Goal: Task Accomplishment & Management: Complete application form

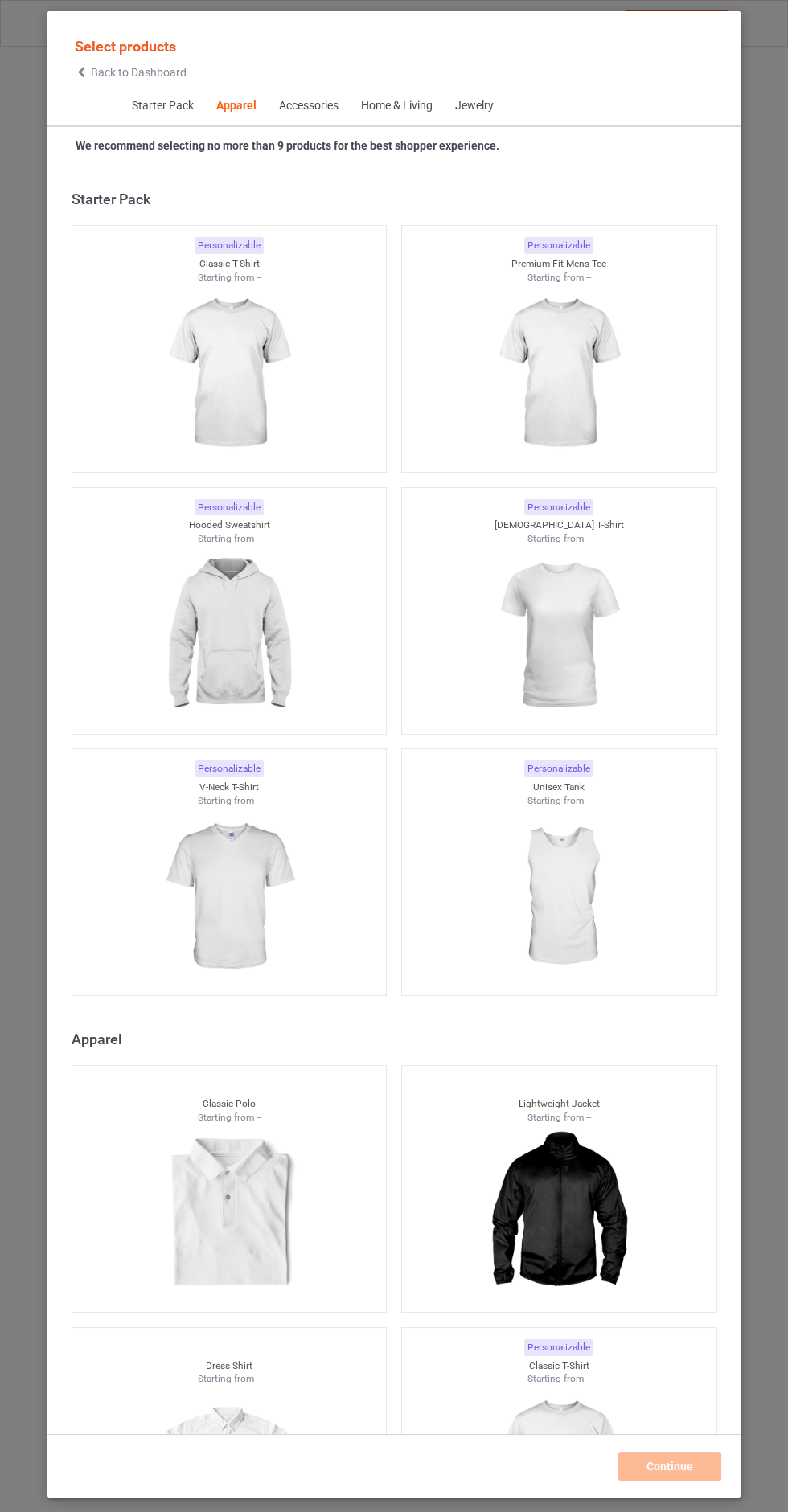
scroll to position [860, 0]
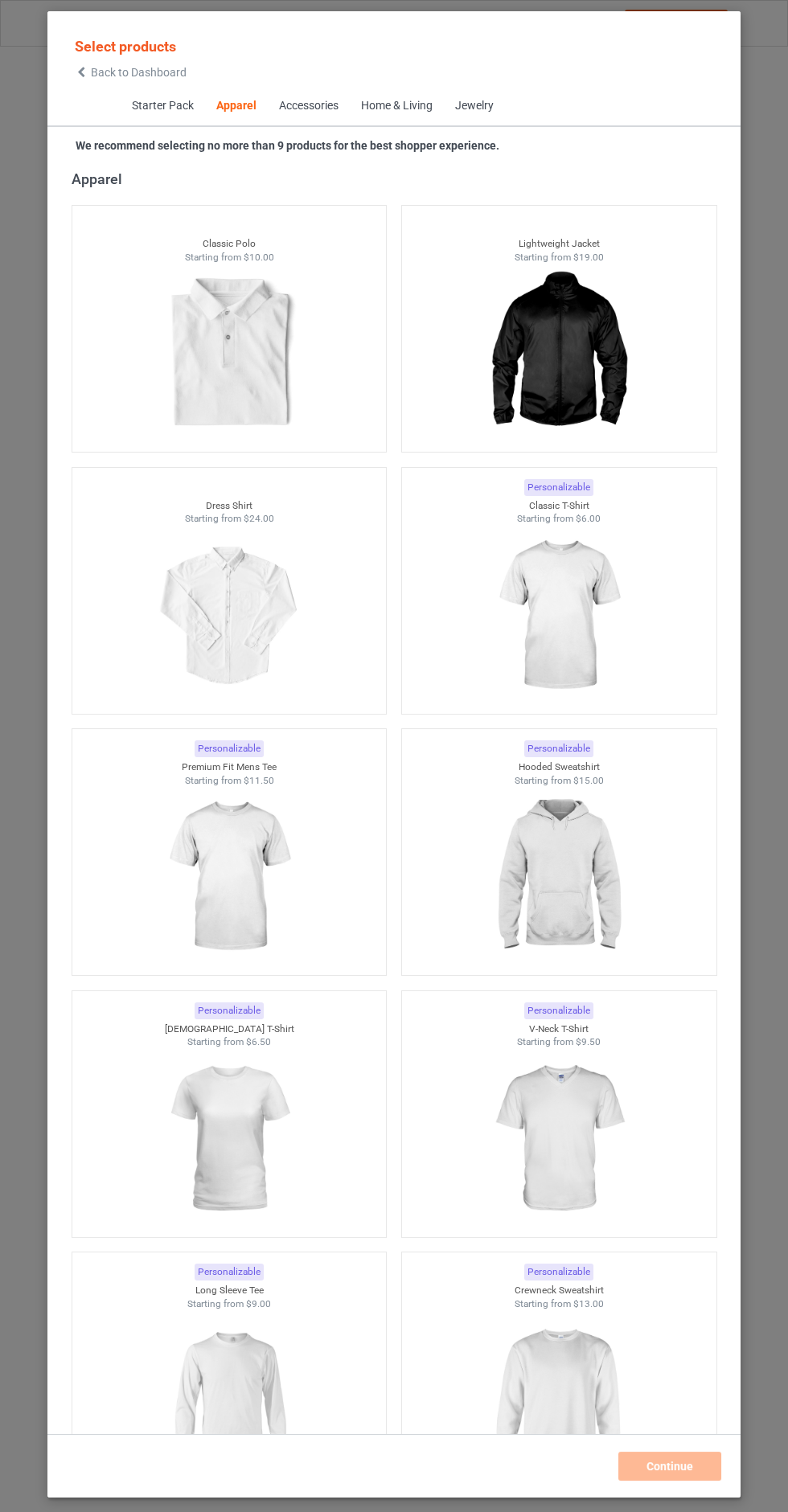
click at [310, 669] on div at bounding box center [229, 615] width 314 height 180
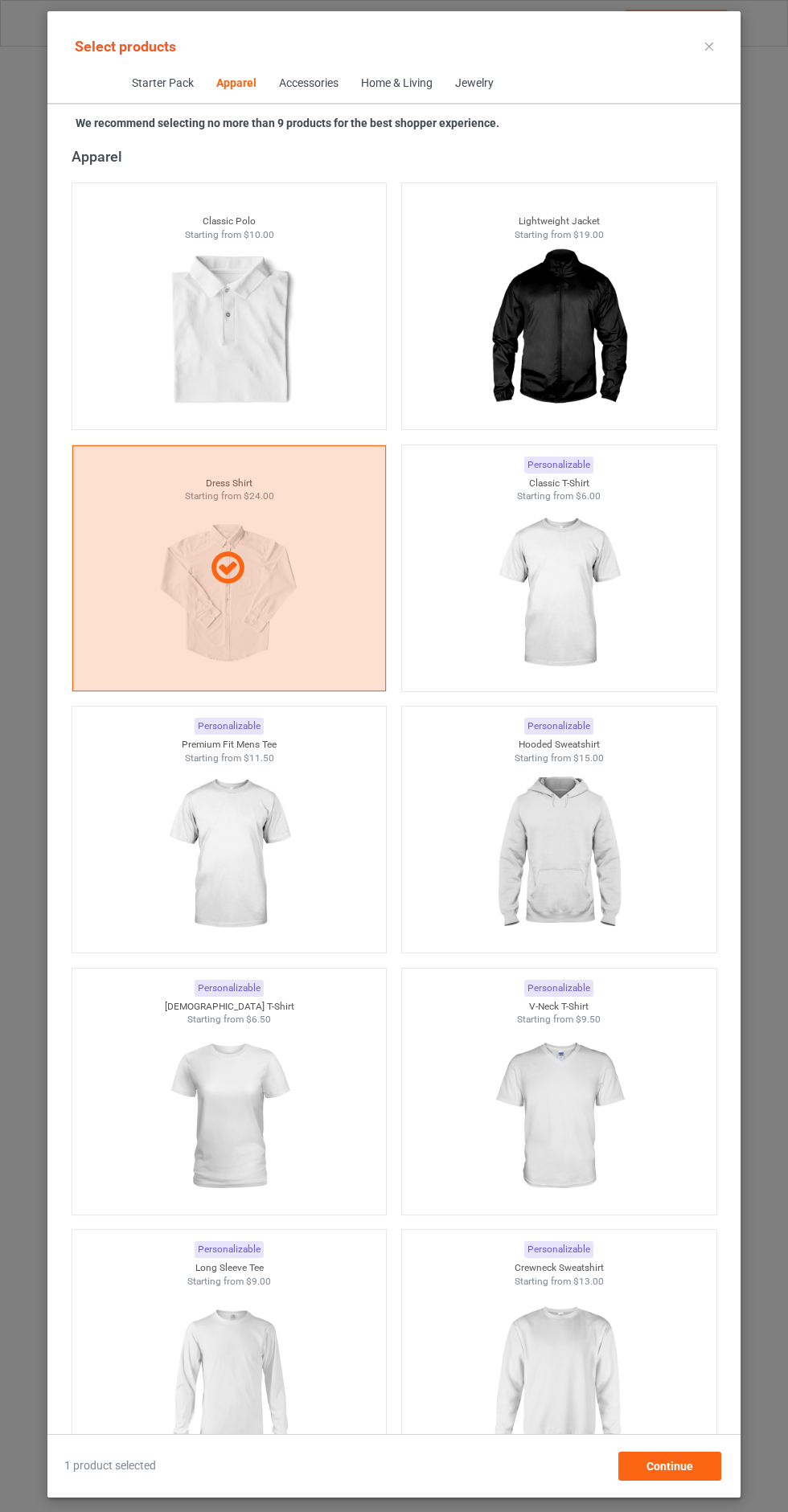
click at [698, 10] on div "Select products Starter Pack Apparel Accessories Home & Living Jewelry We recom…" at bounding box center [394, 756] width 788 height 1512
click at [710, 46] on icon at bounding box center [709, 47] width 8 height 8
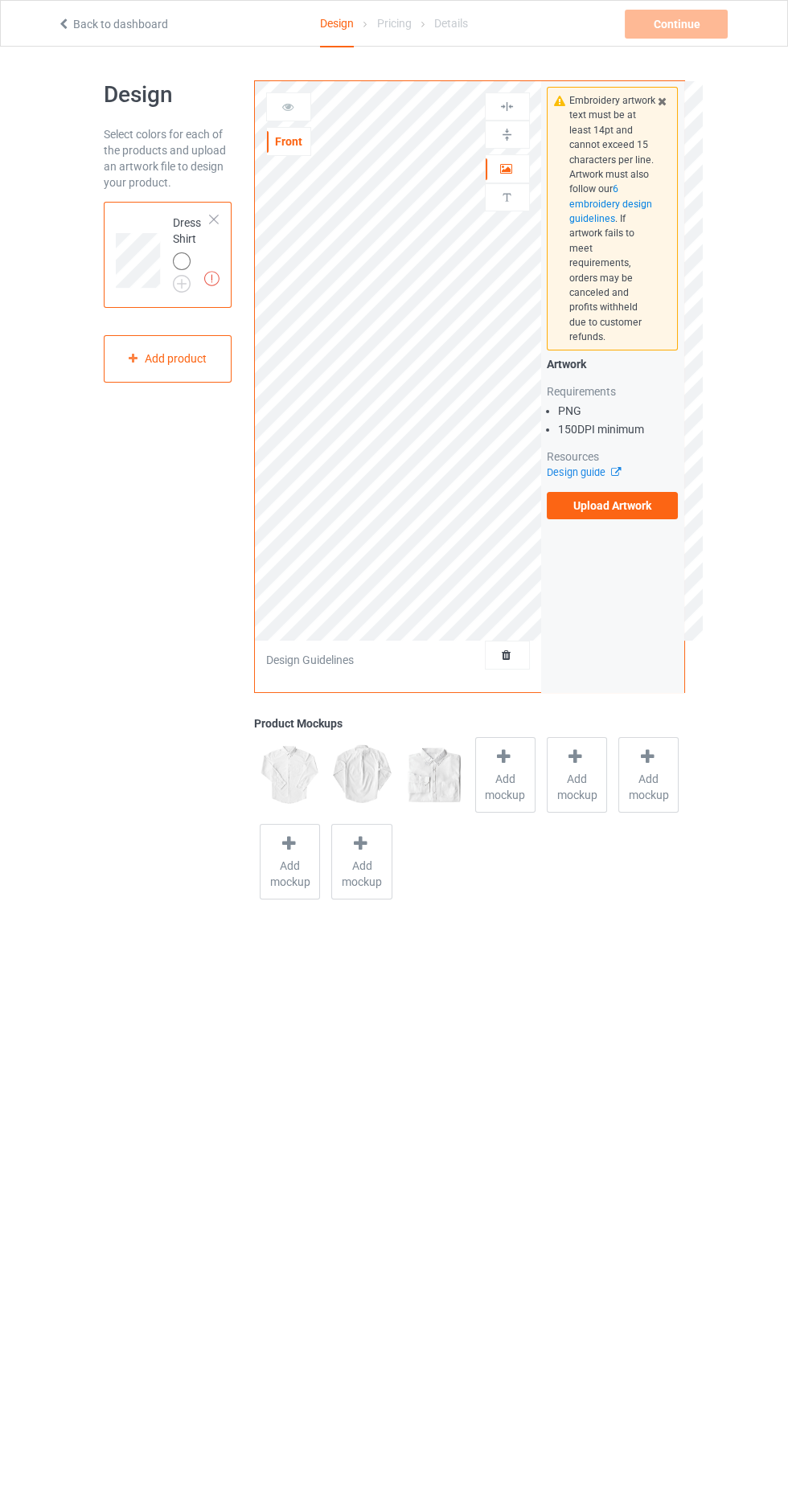
click at [0, 0] on img at bounding box center [0, 0] width 0 height 0
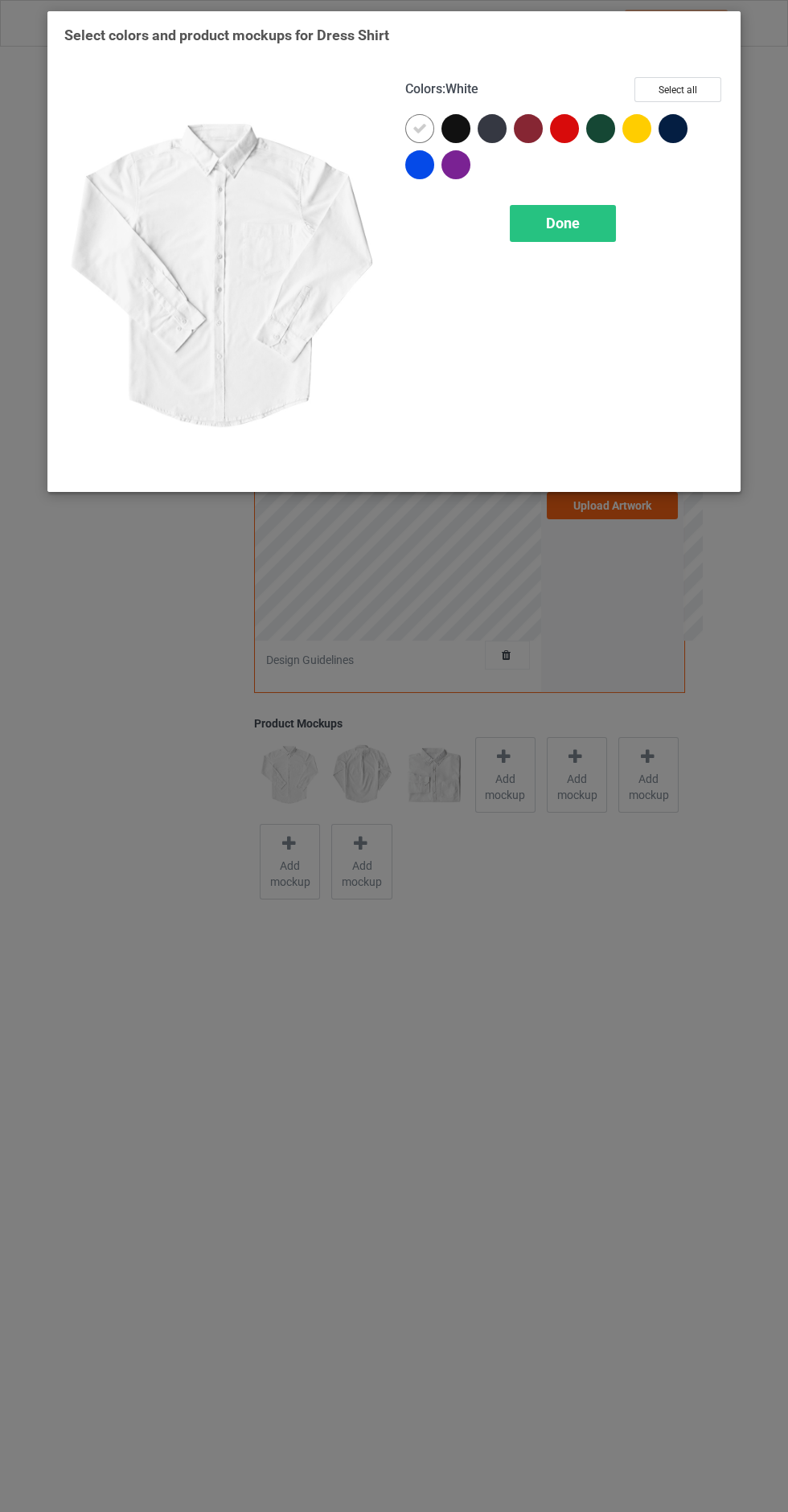
click at [411, 159] on div at bounding box center [419, 164] width 29 height 29
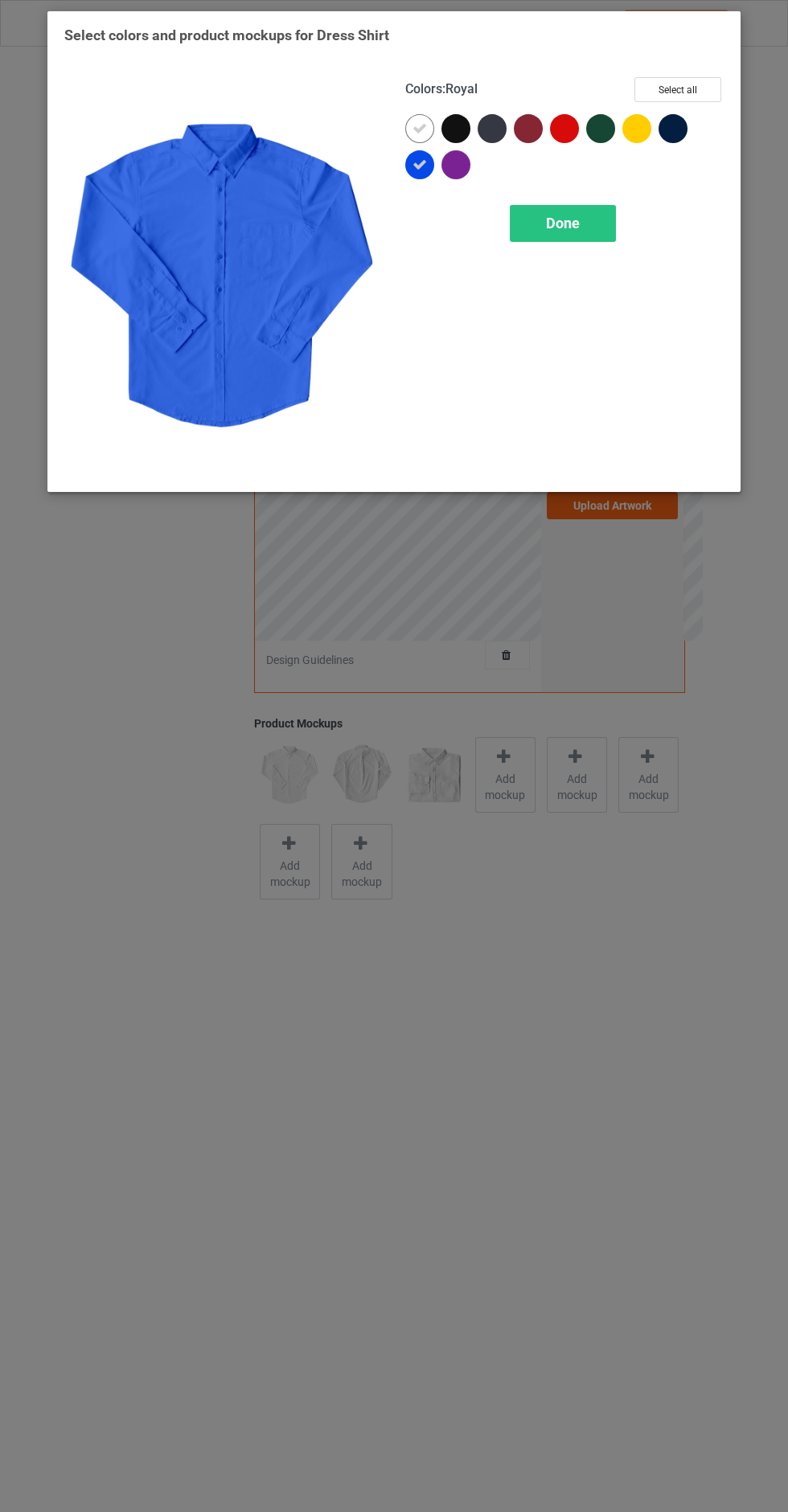
click at [431, 134] on div at bounding box center [419, 128] width 29 height 29
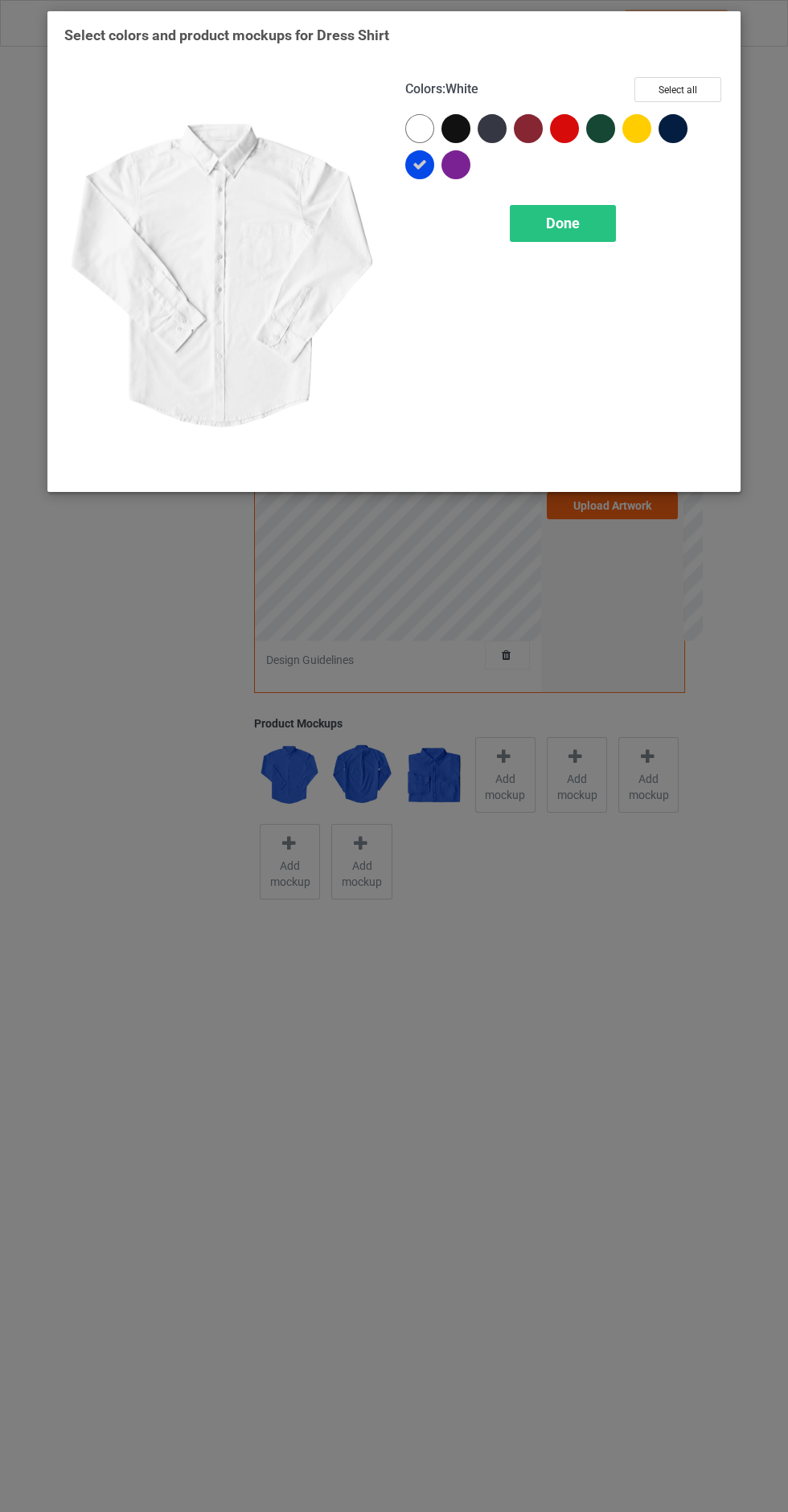
click at [687, 128] on div at bounding box center [677, 132] width 36 height 36
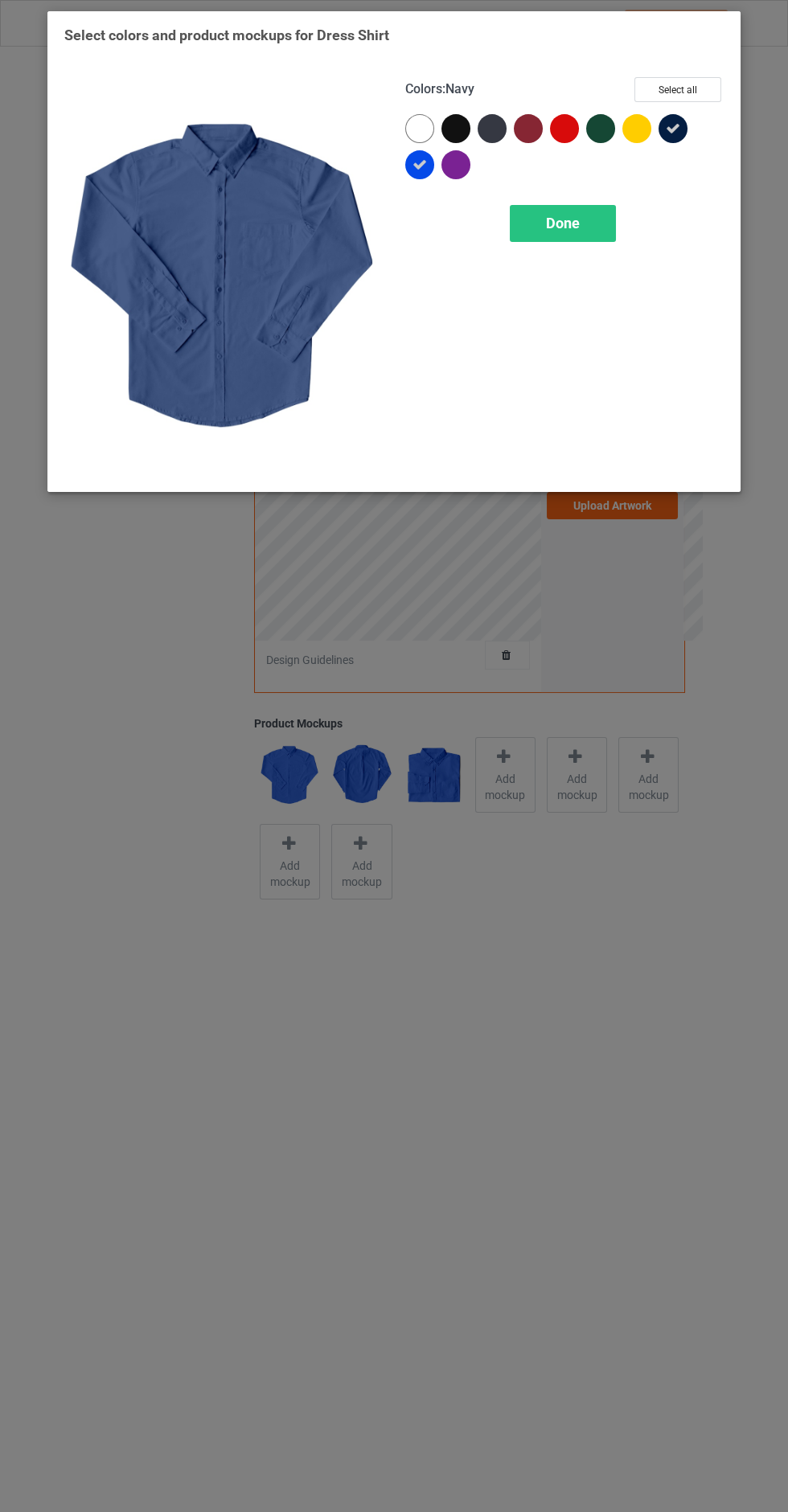
click at [418, 169] on icon at bounding box center [420, 165] width 15 height 15
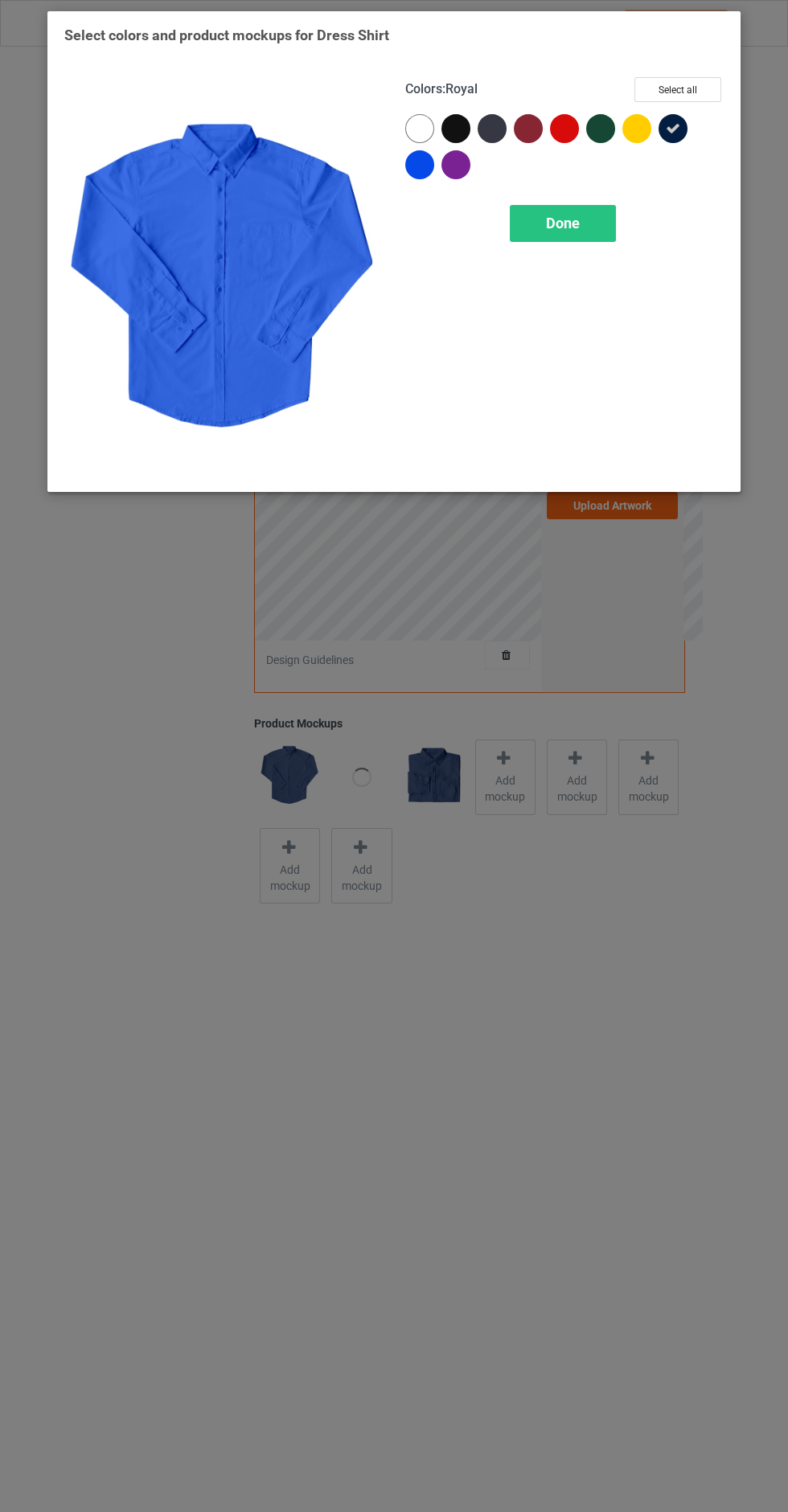
click at [444, 159] on div at bounding box center [455, 164] width 29 height 29
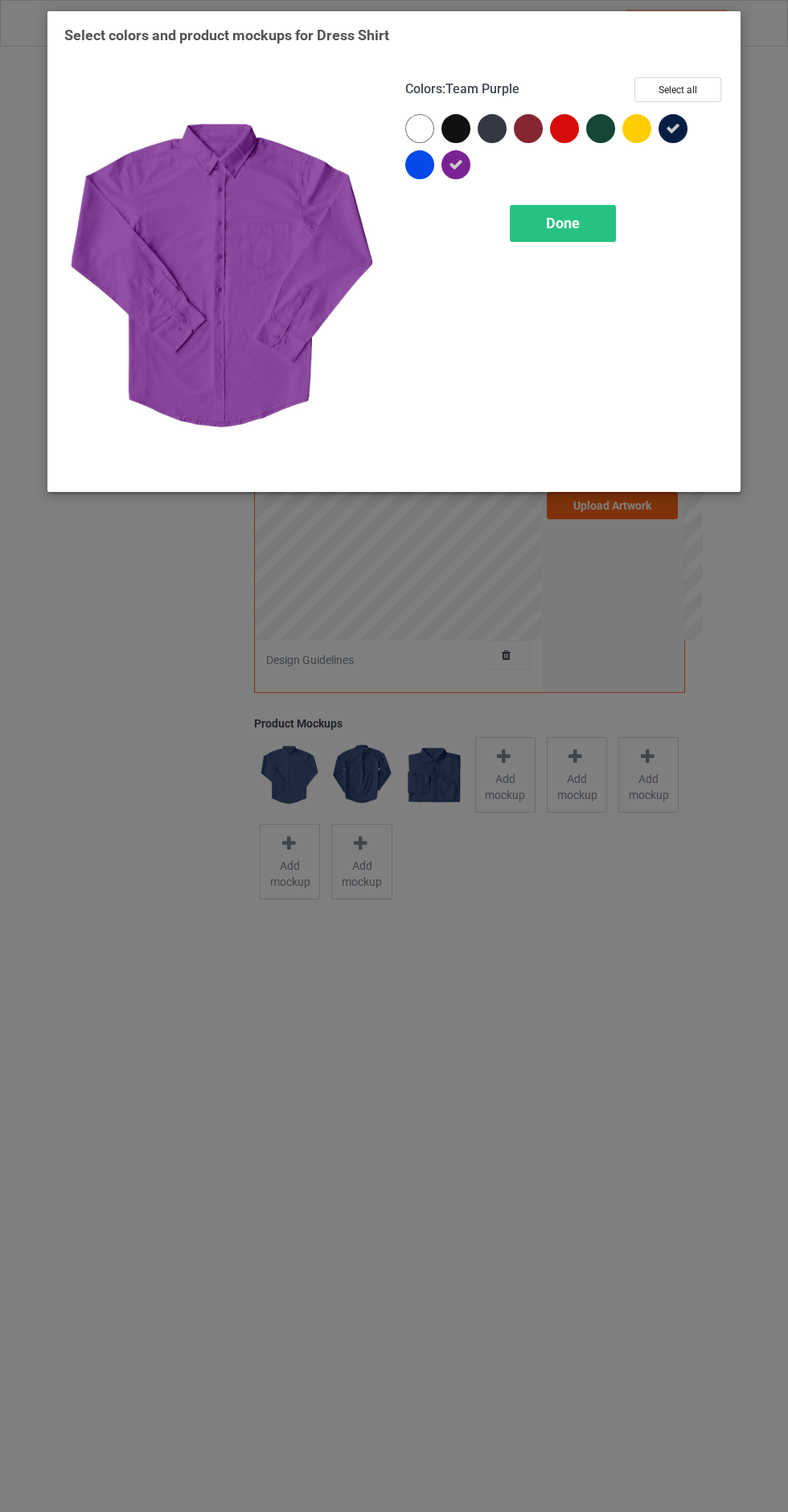
click at [416, 166] on div at bounding box center [419, 164] width 29 height 29
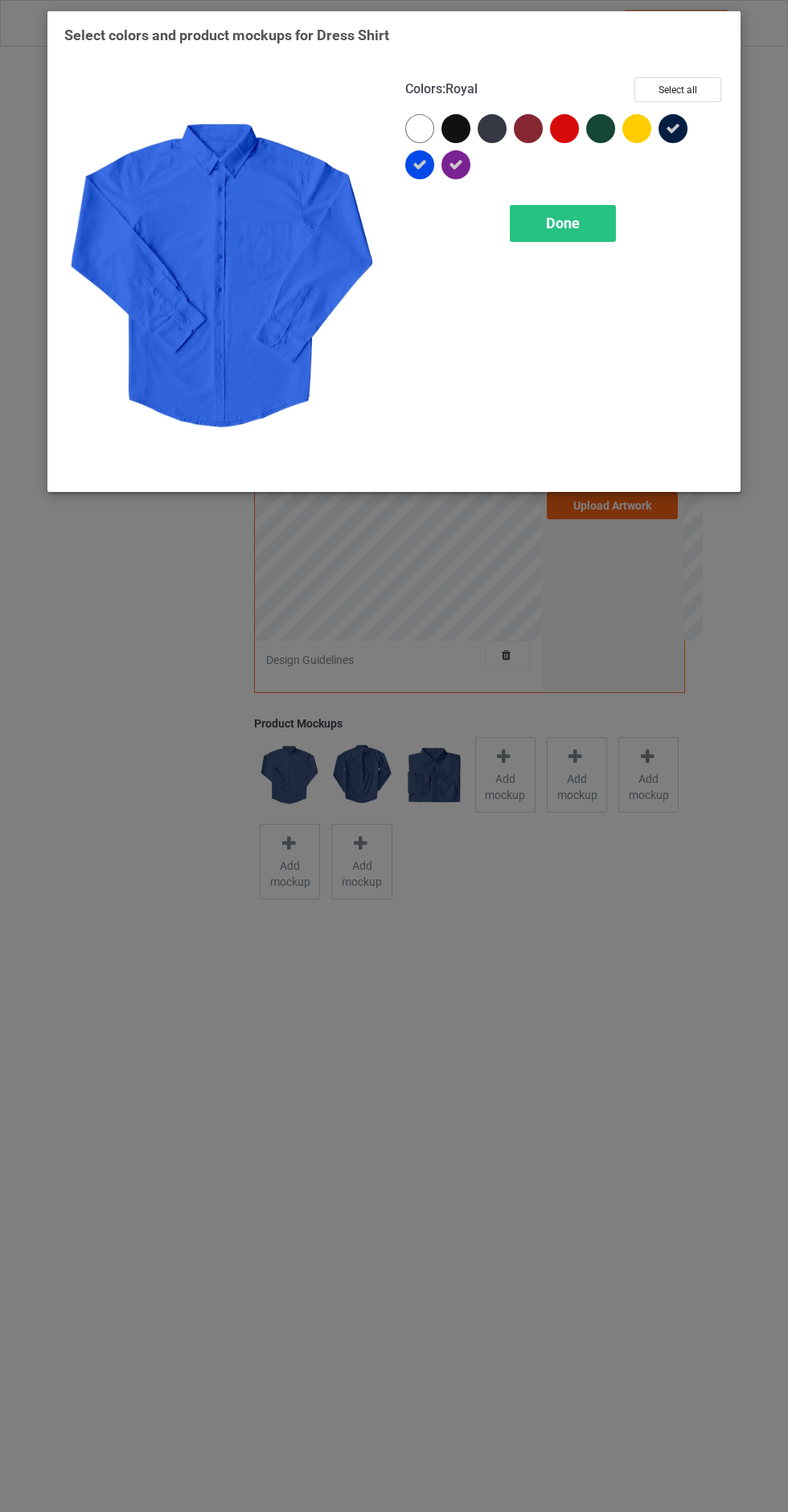
click at [434, 164] on div at bounding box center [423, 168] width 36 height 36
click at [692, 120] on div at bounding box center [677, 132] width 36 height 36
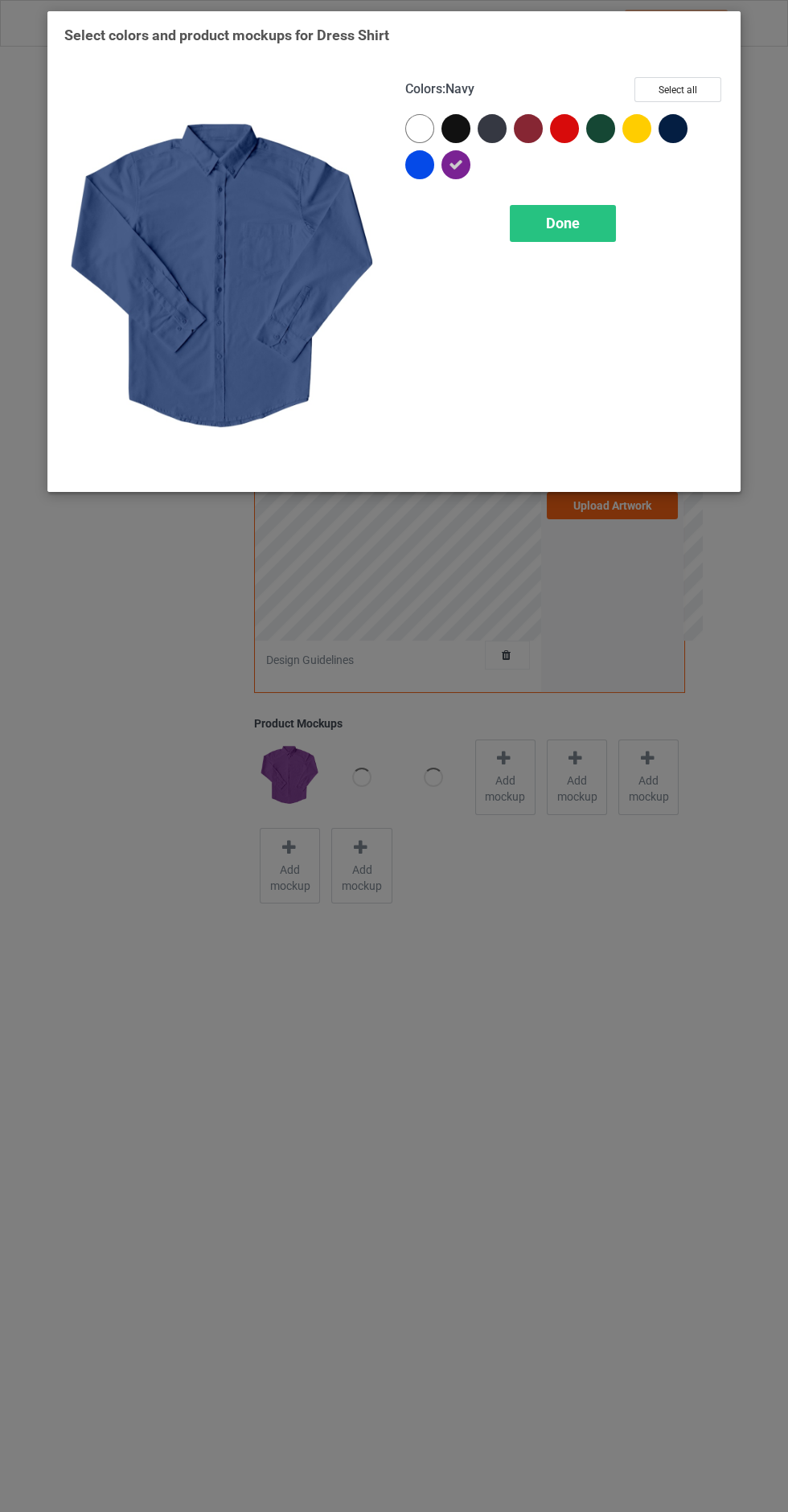
click at [460, 177] on div at bounding box center [455, 164] width 29 height 29
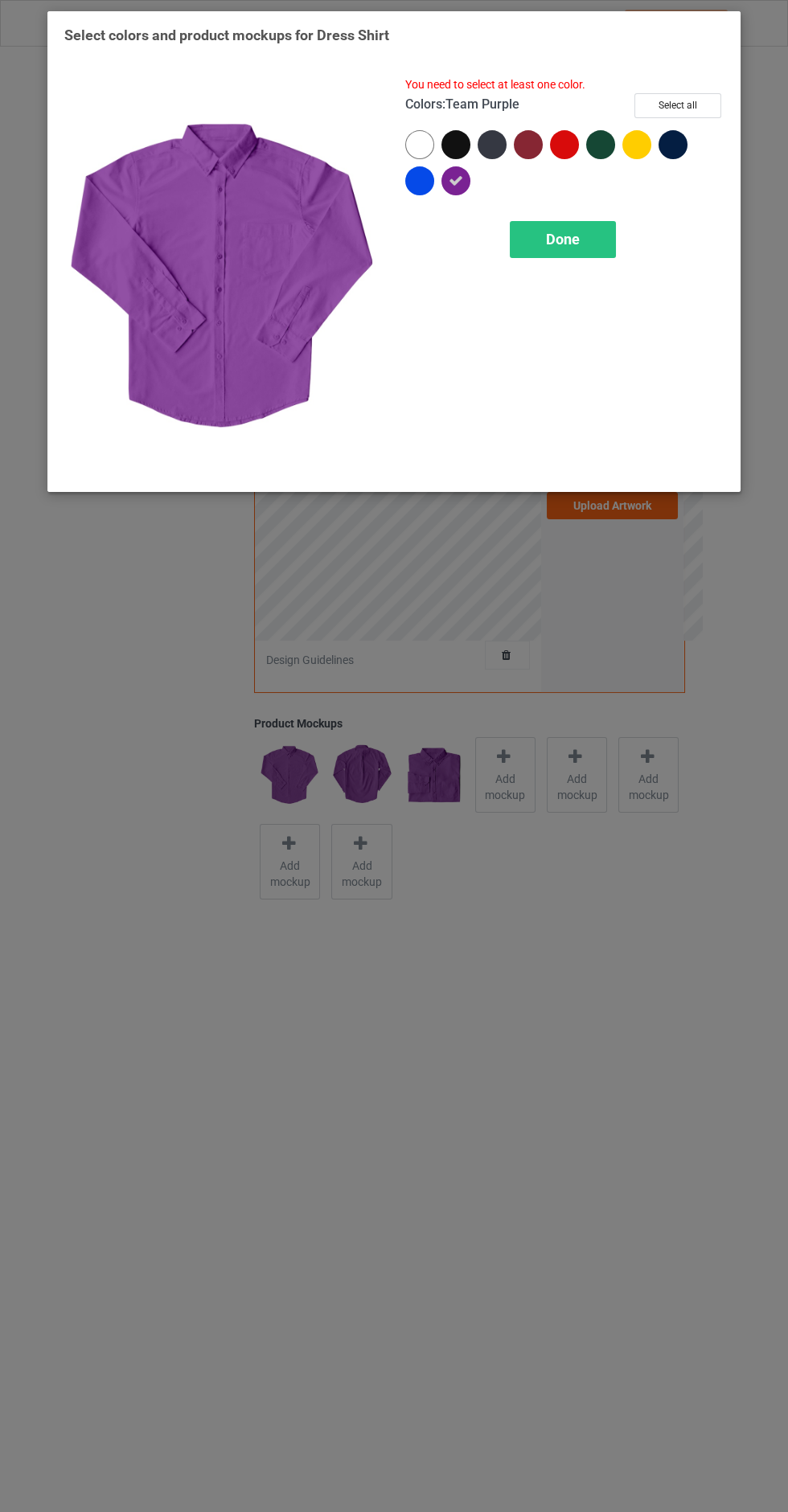
click at [420, 172] on div at bounding box center [419, 181] width 29 height 29
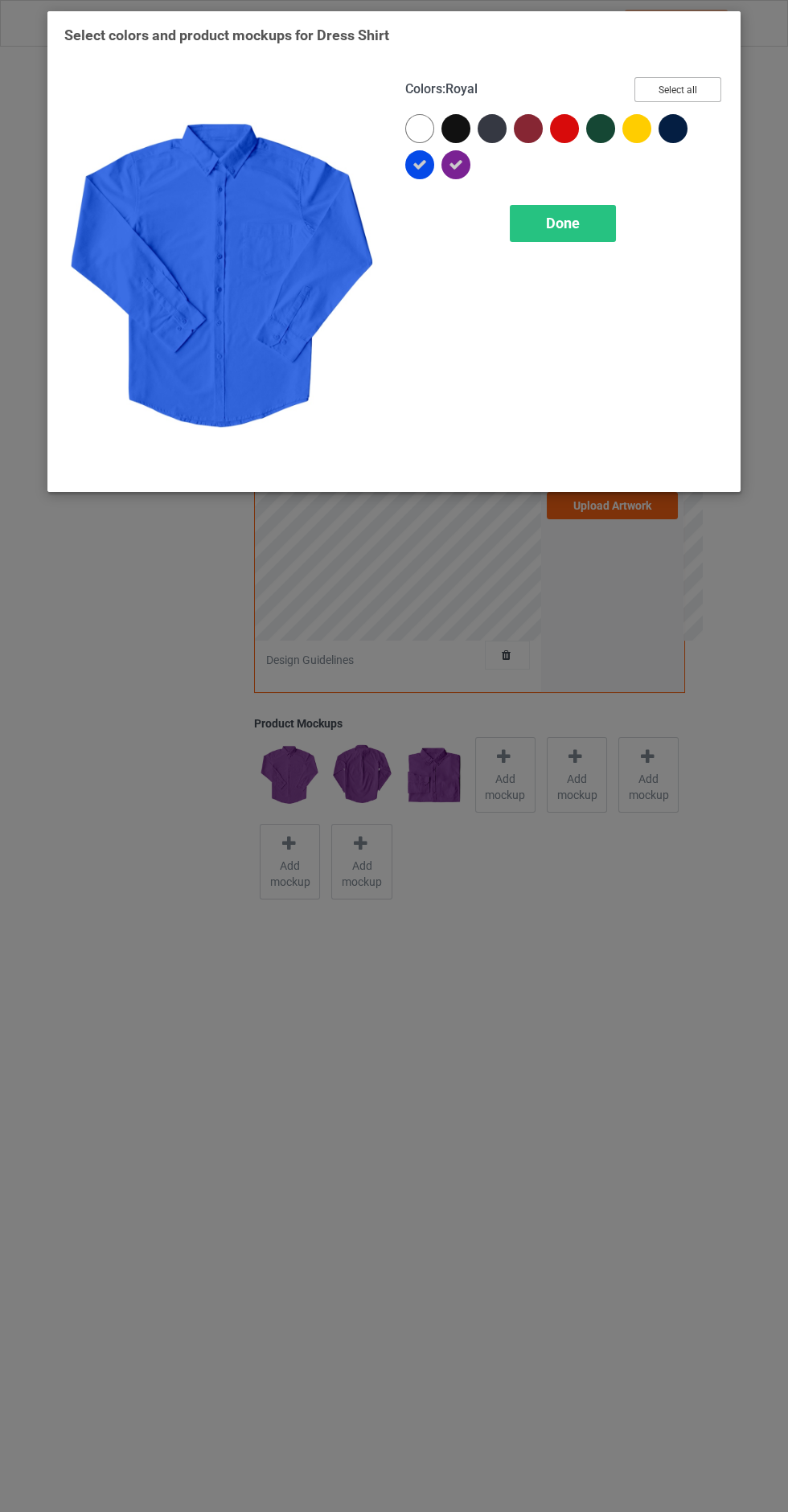
click at [701, 78] on button "Select all" at bounding box center [677, 90] width 87 height 25
click at [597, 214] on div "Done" at bounding box center [563, 223] width 106 height 37
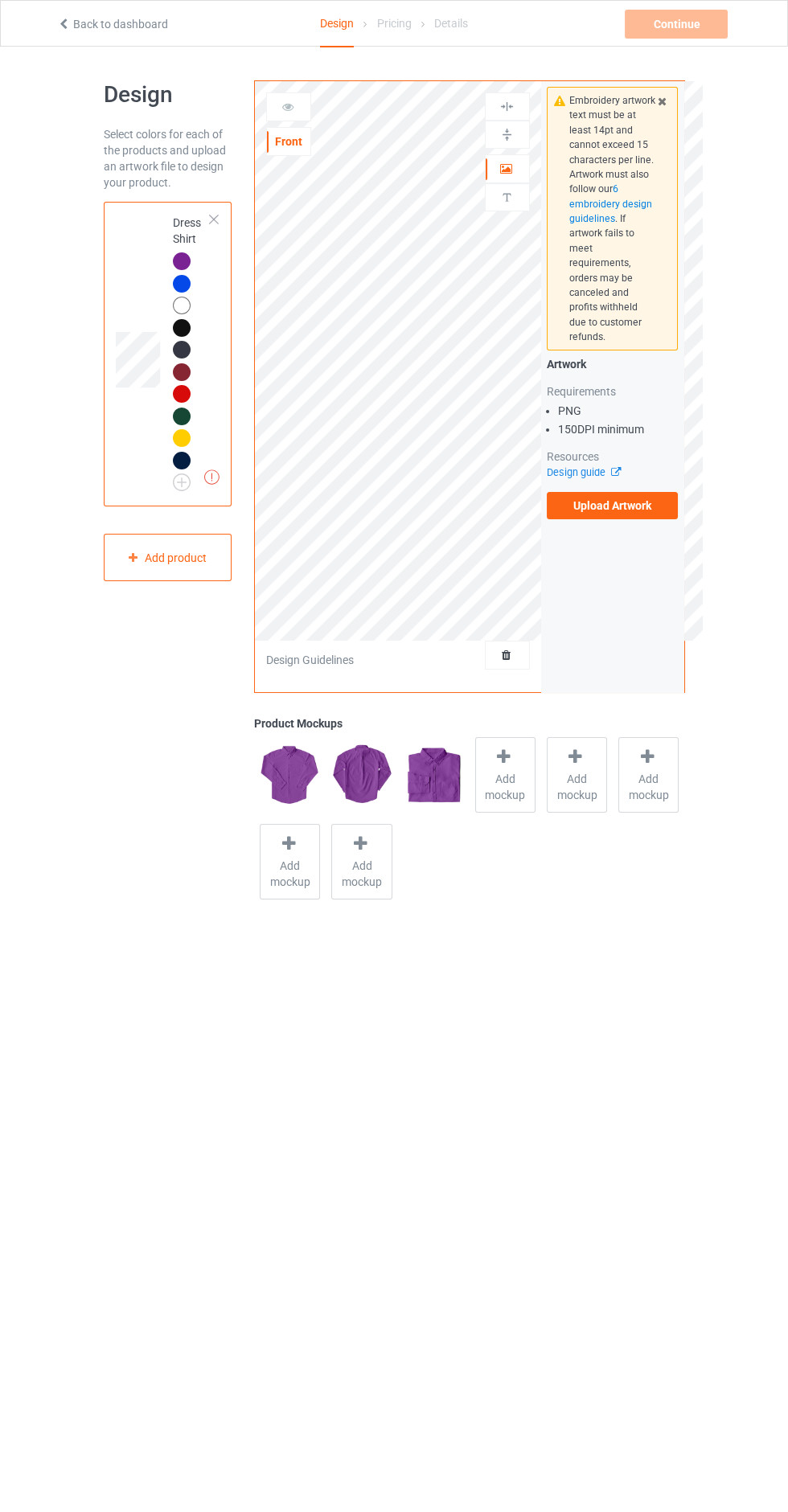
click at [177, 276] on div at bounding box center [181, 283] width 17 height 17
click at [487, 762] on div "Add mockup" at bounding box center [505, 775] width 60 height 76
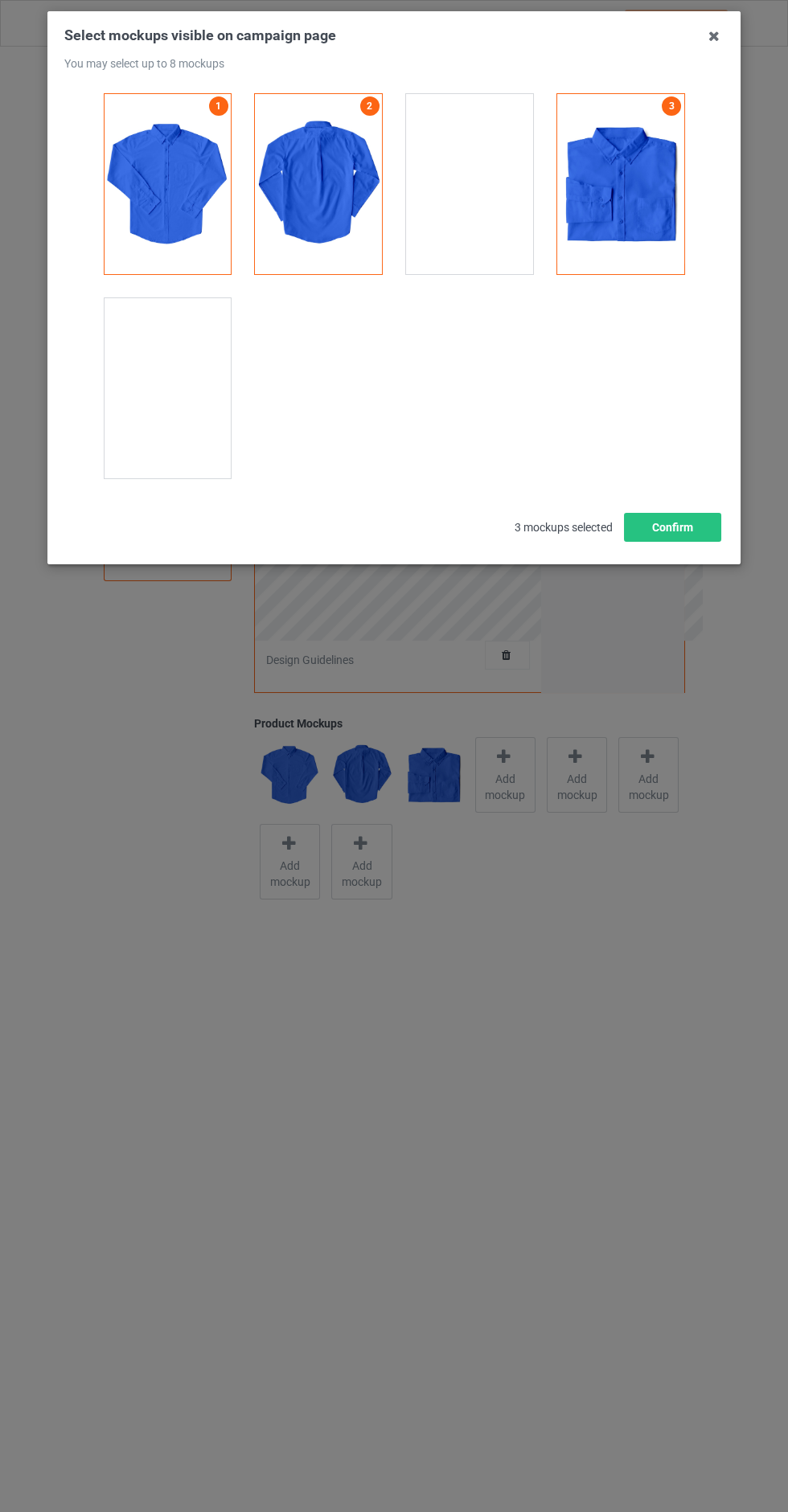
click at [168, 391] on div at bounding box center [168, 388] width 127 height 180
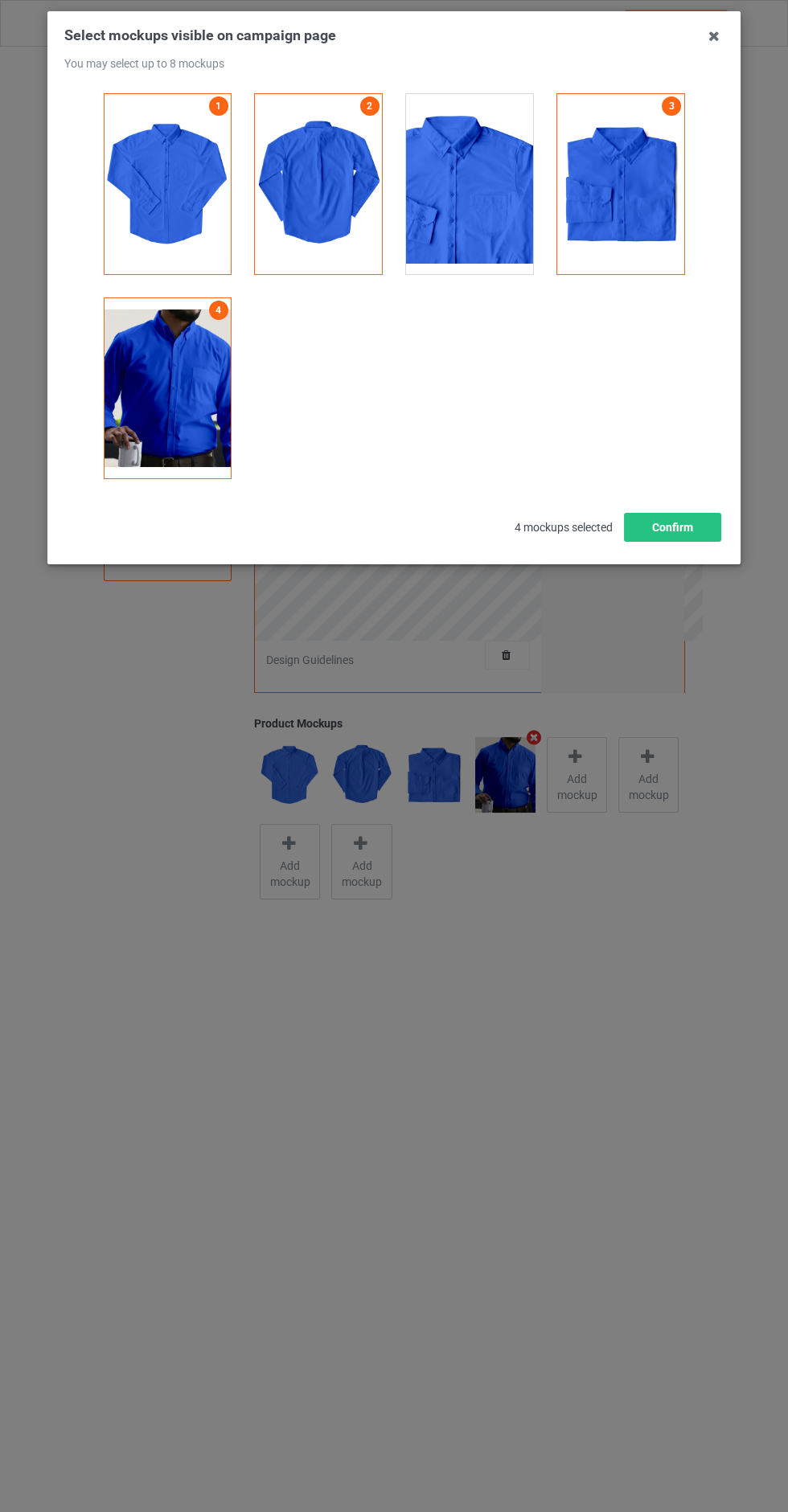
click at [493, 203] on div at bounding box center [469, 184] width 127 height 180
click at [710, 516] on button "Confirm" at bounding box center [672, 527] width 97 height 29
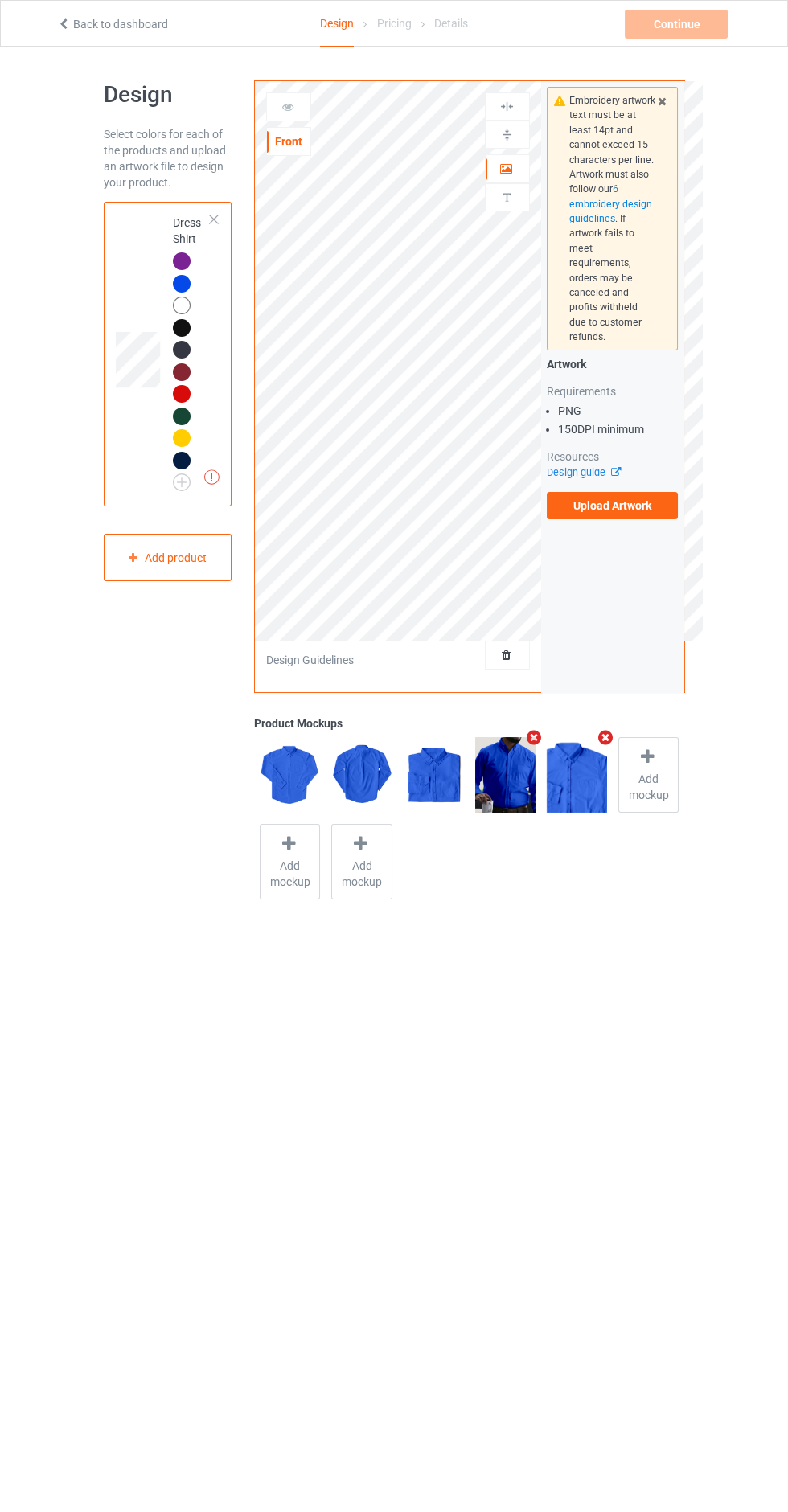
click at [676, 786] on span "Add mockup" at bounding box center [648, 786] width 59 height 32
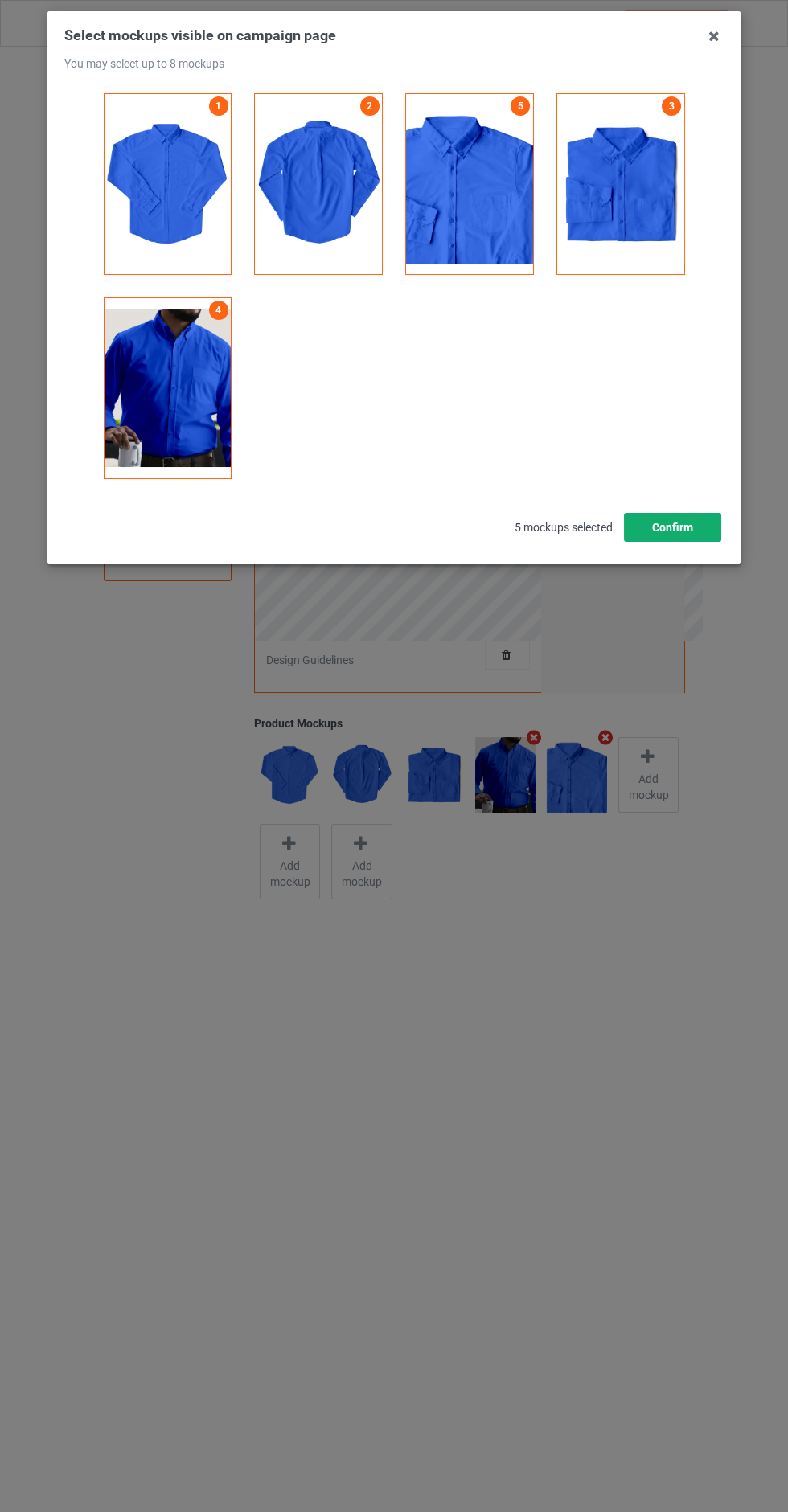
click at [669, 535] on button "Confirm" at bounding box center [672, 527] width 97 height 29
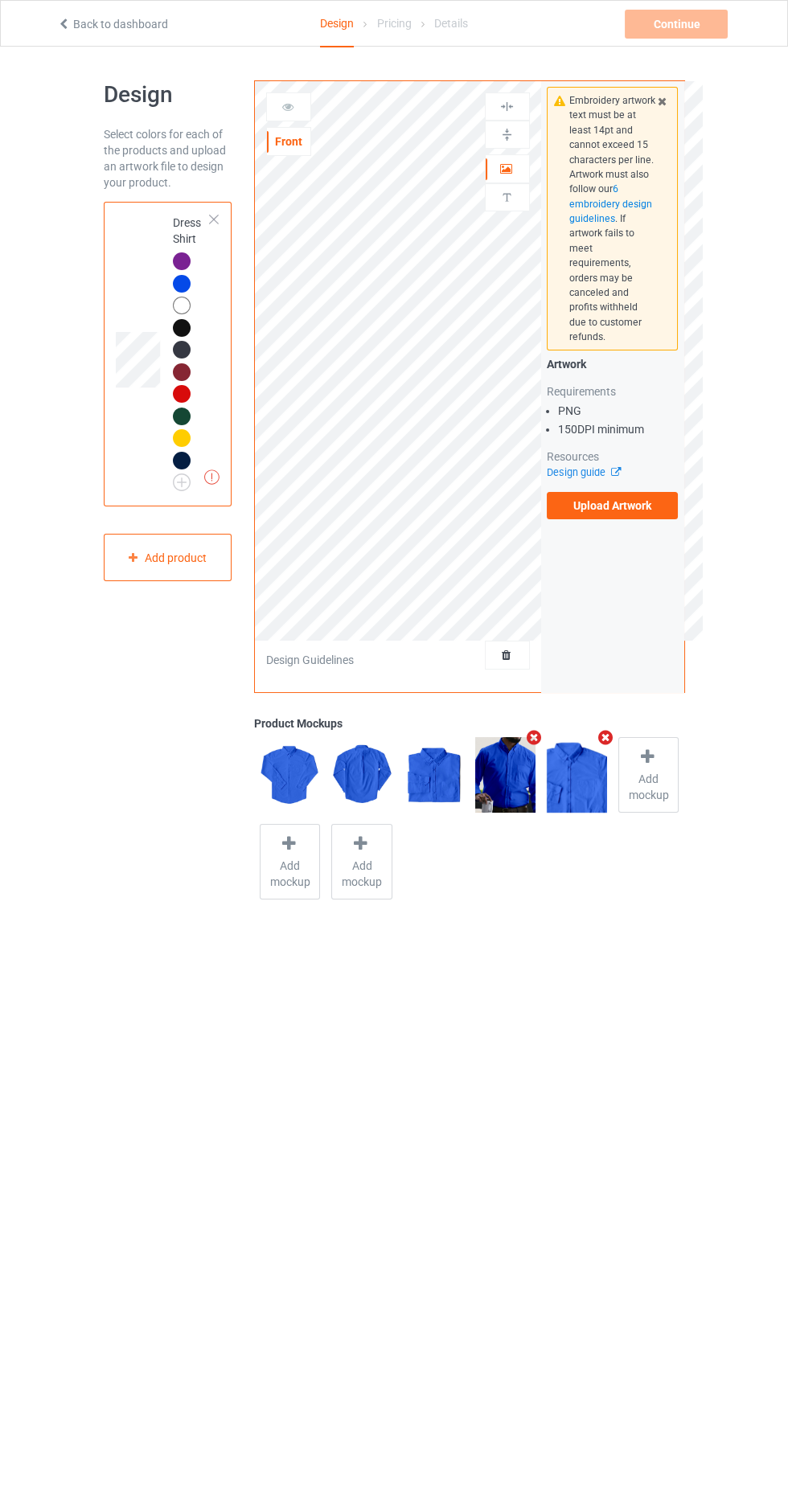
click at [658, 492] on label "Upload Artwork" at bounding box center [613, 505] width 132 height 27
click at [0, 0] on input "Upload Artwork" at bounding box center [0, 0] width 0 height 0
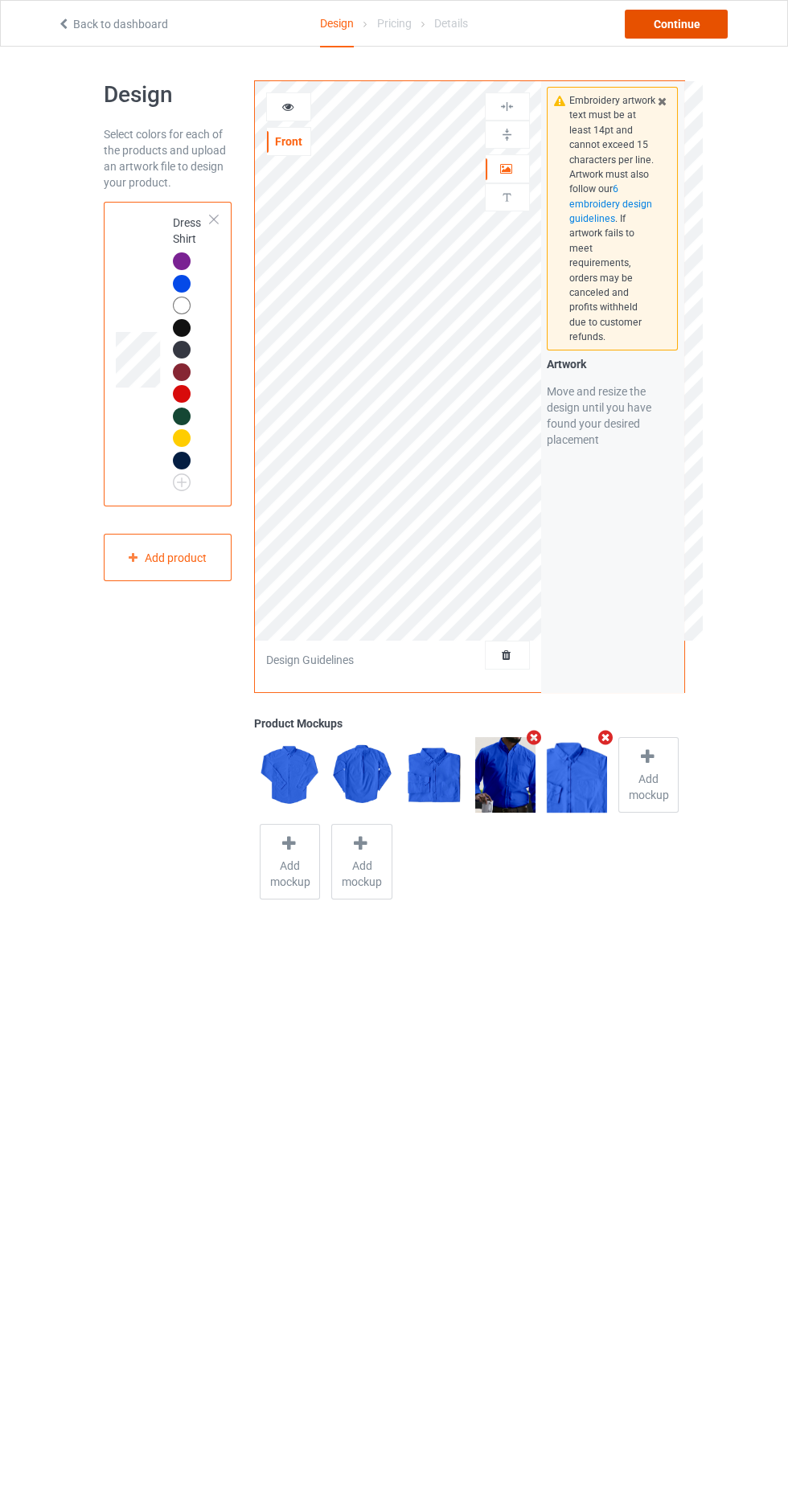
click at [720, 16] on div "Continue" at bounding box center [676, 24] width 103 height 29
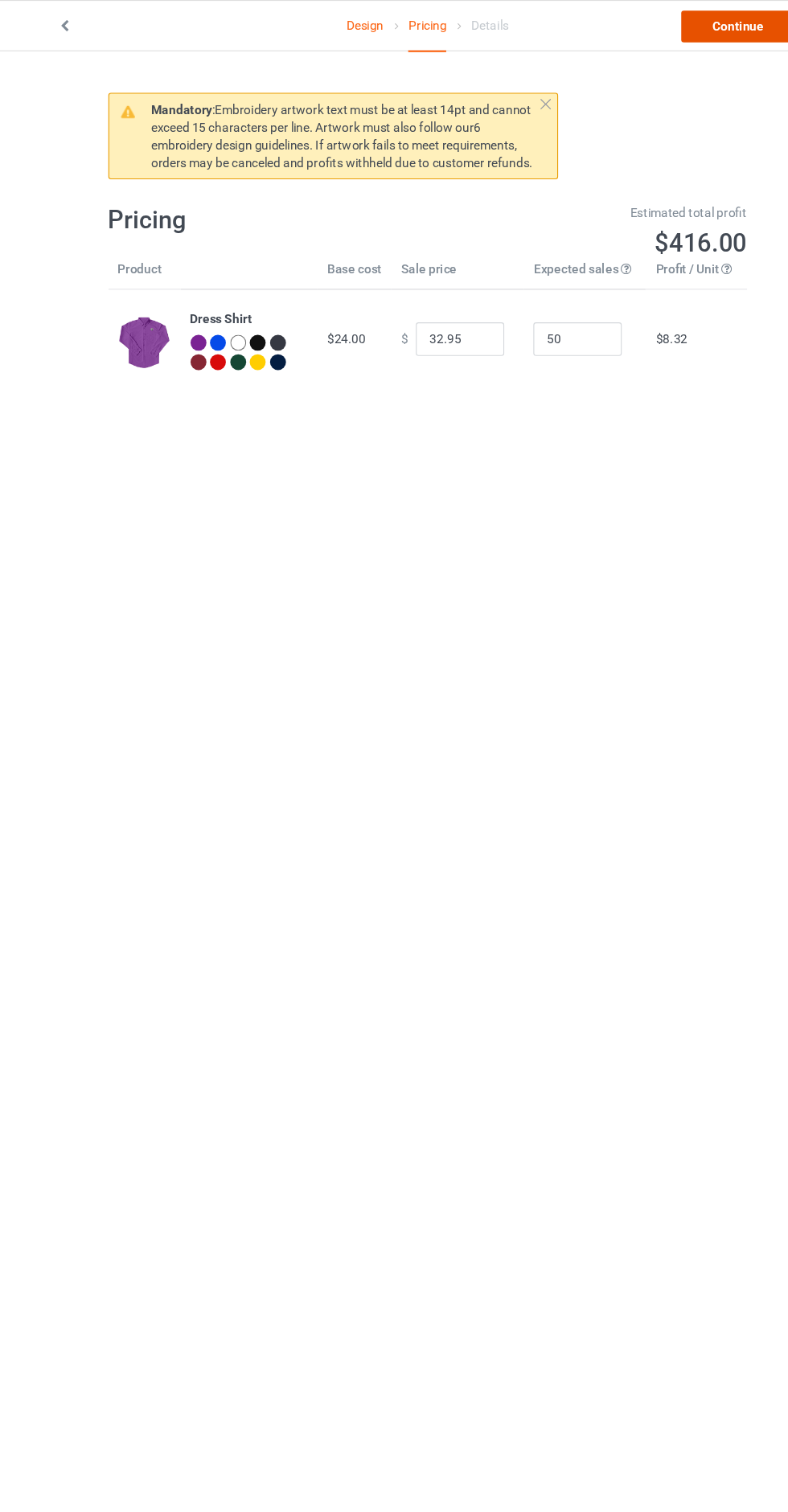
click at [693, 22] on link "Continue" at bounding box center [676, 24] width 103 height 29
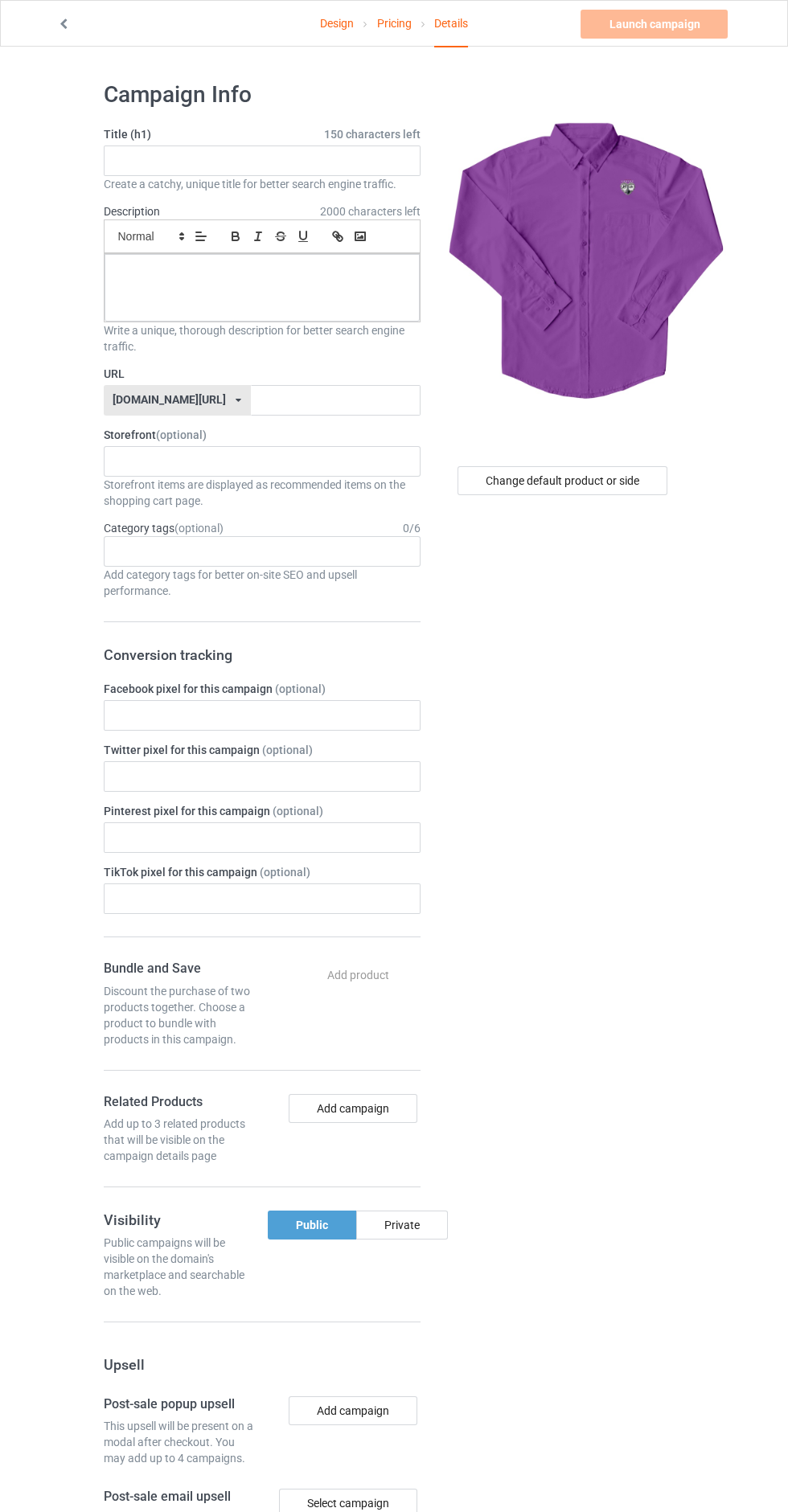
scroll to position [7, 0]
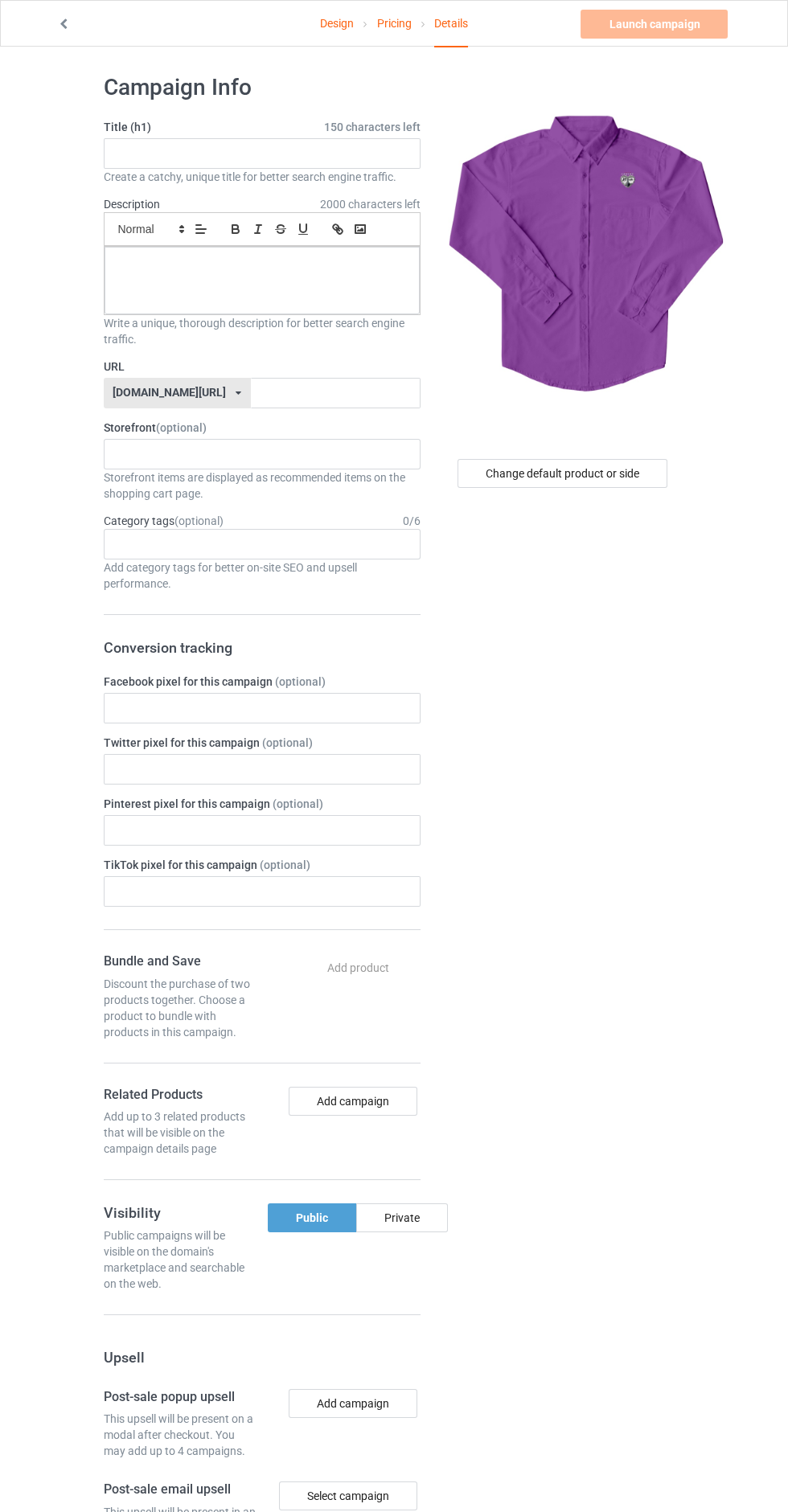
click at [321, 24] on link "Design" at bounding box center [337, 23] width 34 height 45
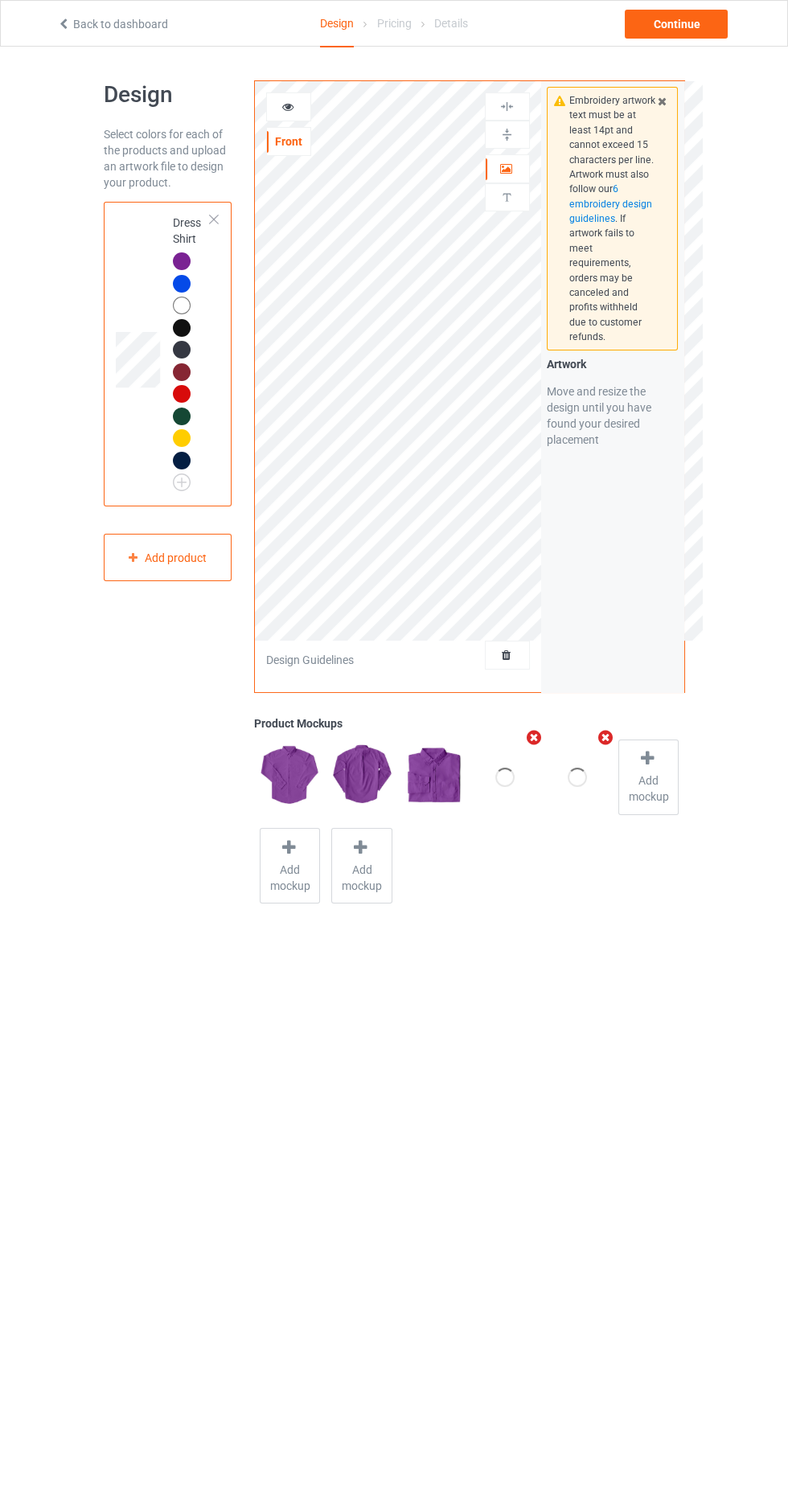
click at [489, 655] on div at bounding box center [507, 654] width 44 height 16
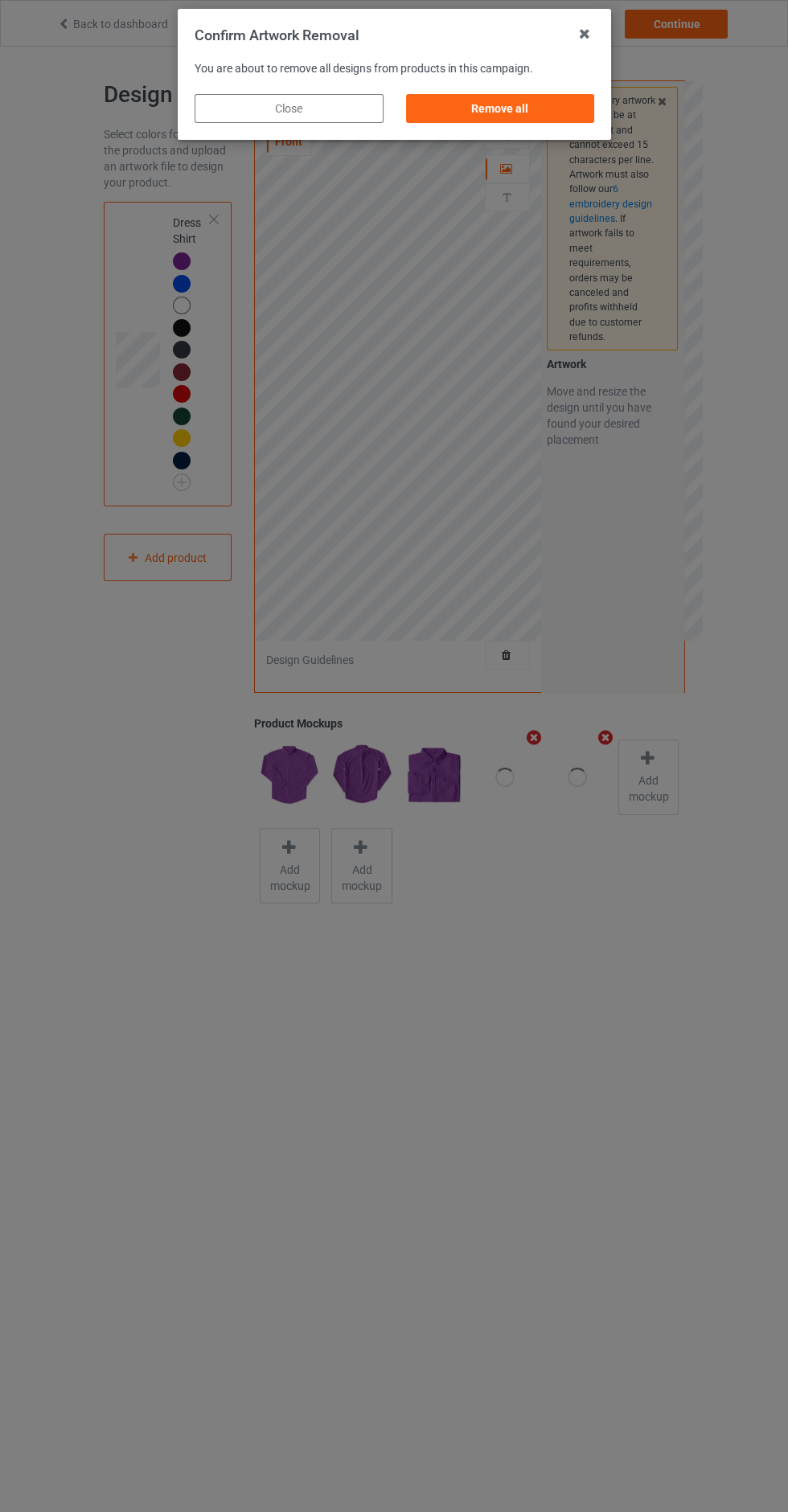
click at [554, 104] on div "Remove all" at bounding box center [499, 108] width 189 height 29
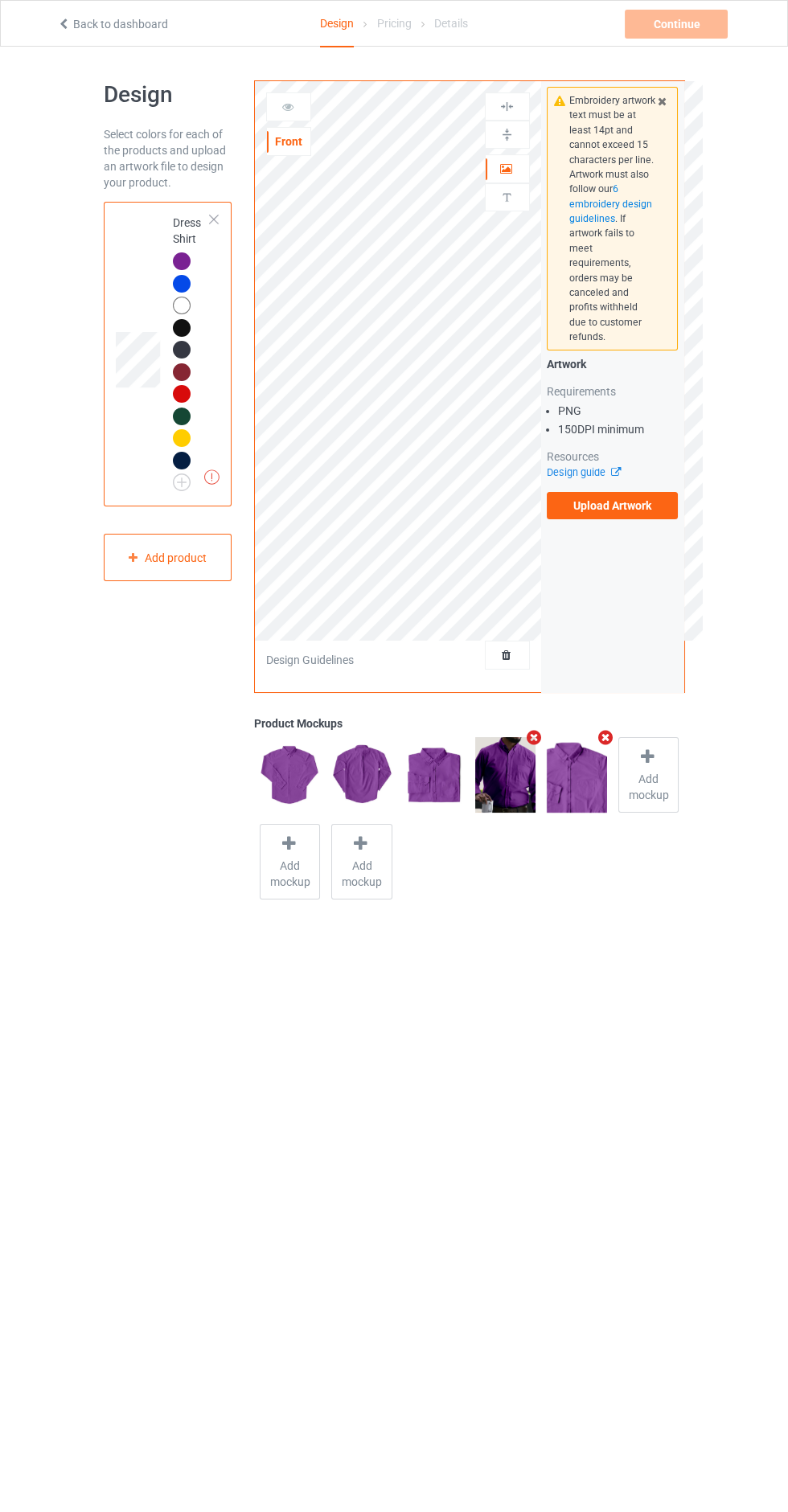
click at [643, 504] on label "Upload Artwork" at bounding box center [613, 505] width 132 height 27
click at [0, 0] on input "Upload Artwork" at bounding box center [0, 0] width 0 height 0
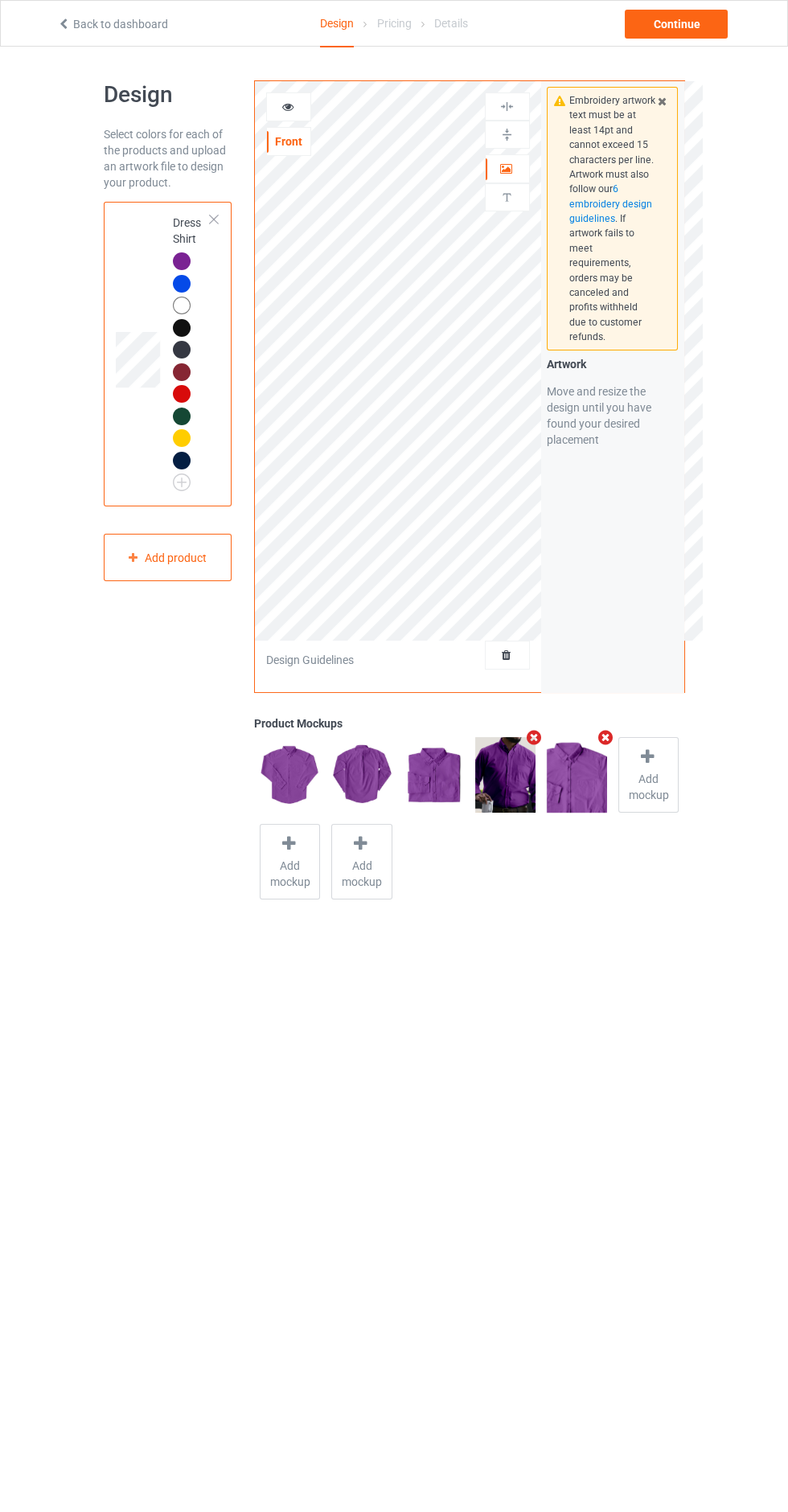
click at [741, 490] on div "Design Select colors for each of the products and upload an artwork file to des…" at bounding box center [394, 492] width 788 height 892
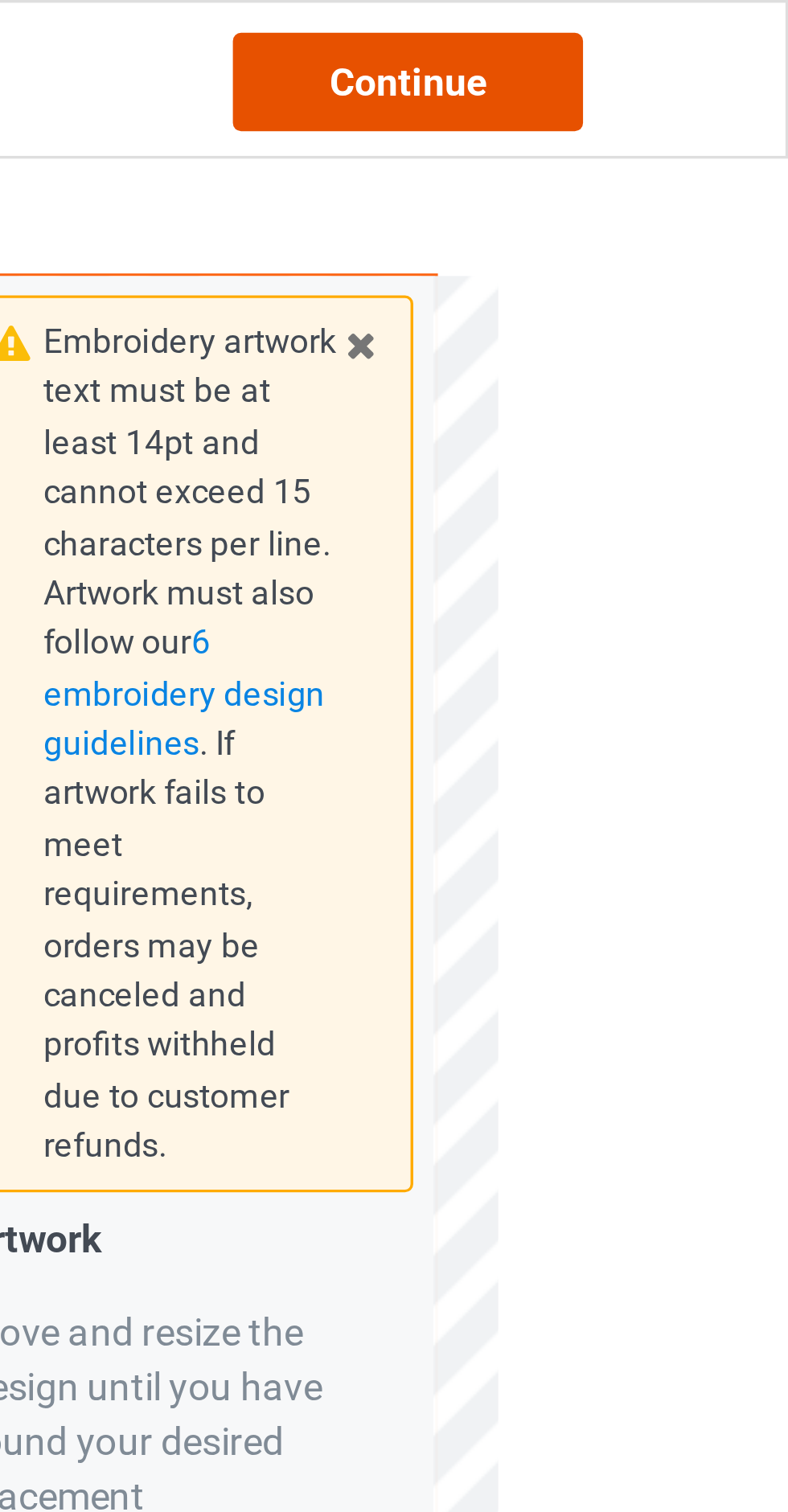
click at [695, 29] on div "Continue" at bounding box center [676, 24] width 103 height 29
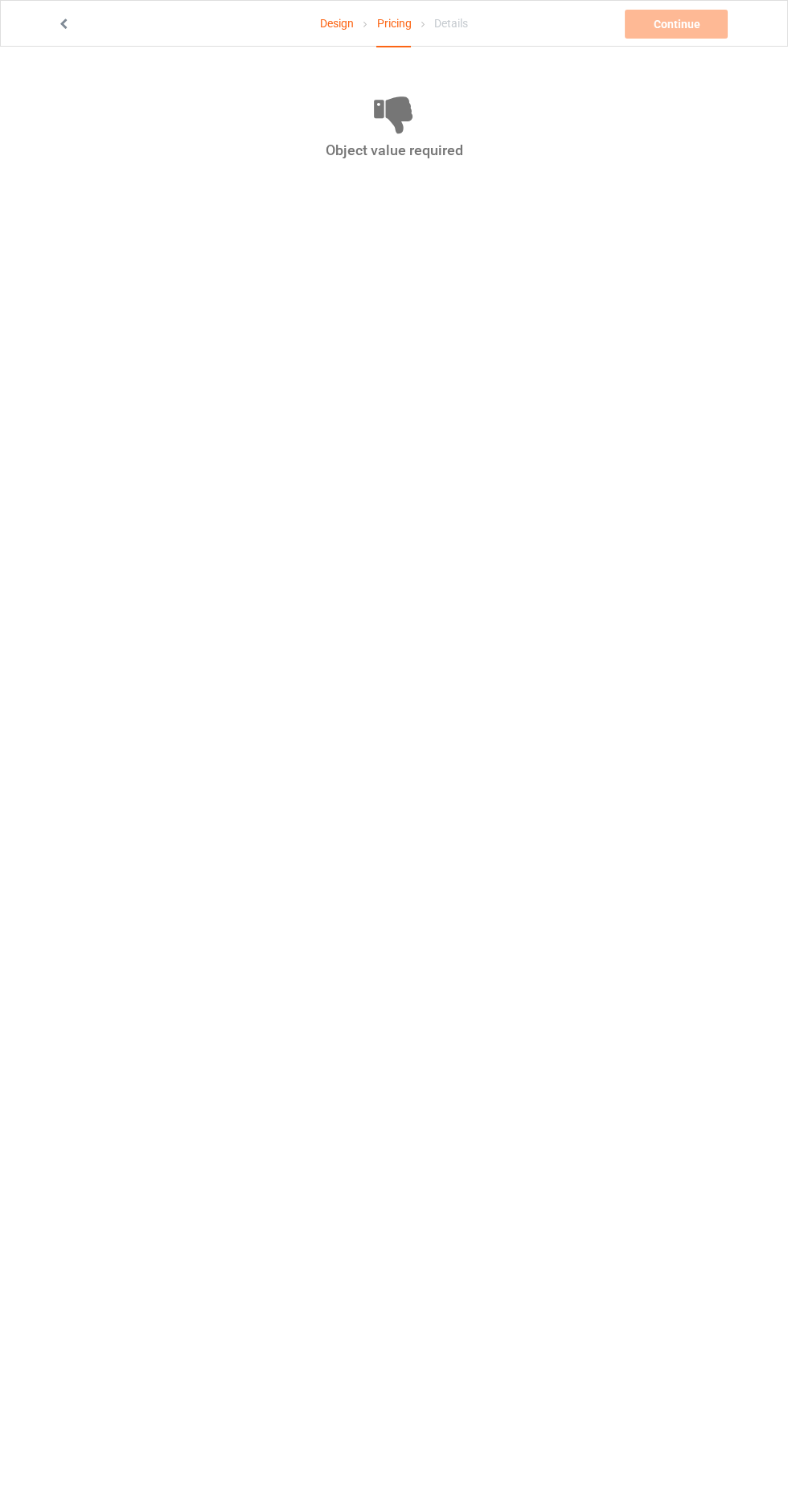
click at [325, 22] on link "Design" at bounding box center [337, 23] width 34 height 45
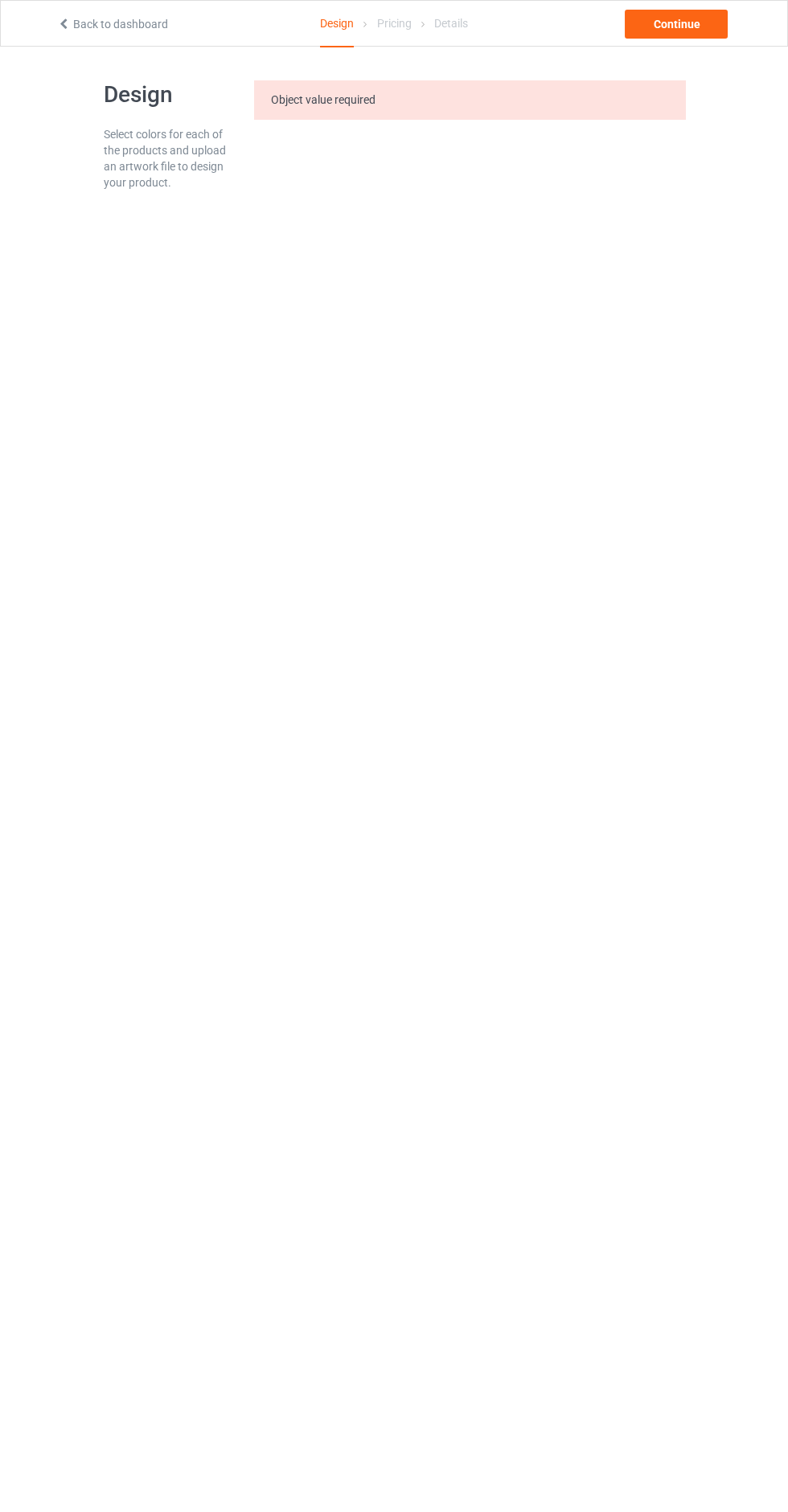
click at [720, 14] on div "Continue" at bounding box center [676, 24] width 103 height 29
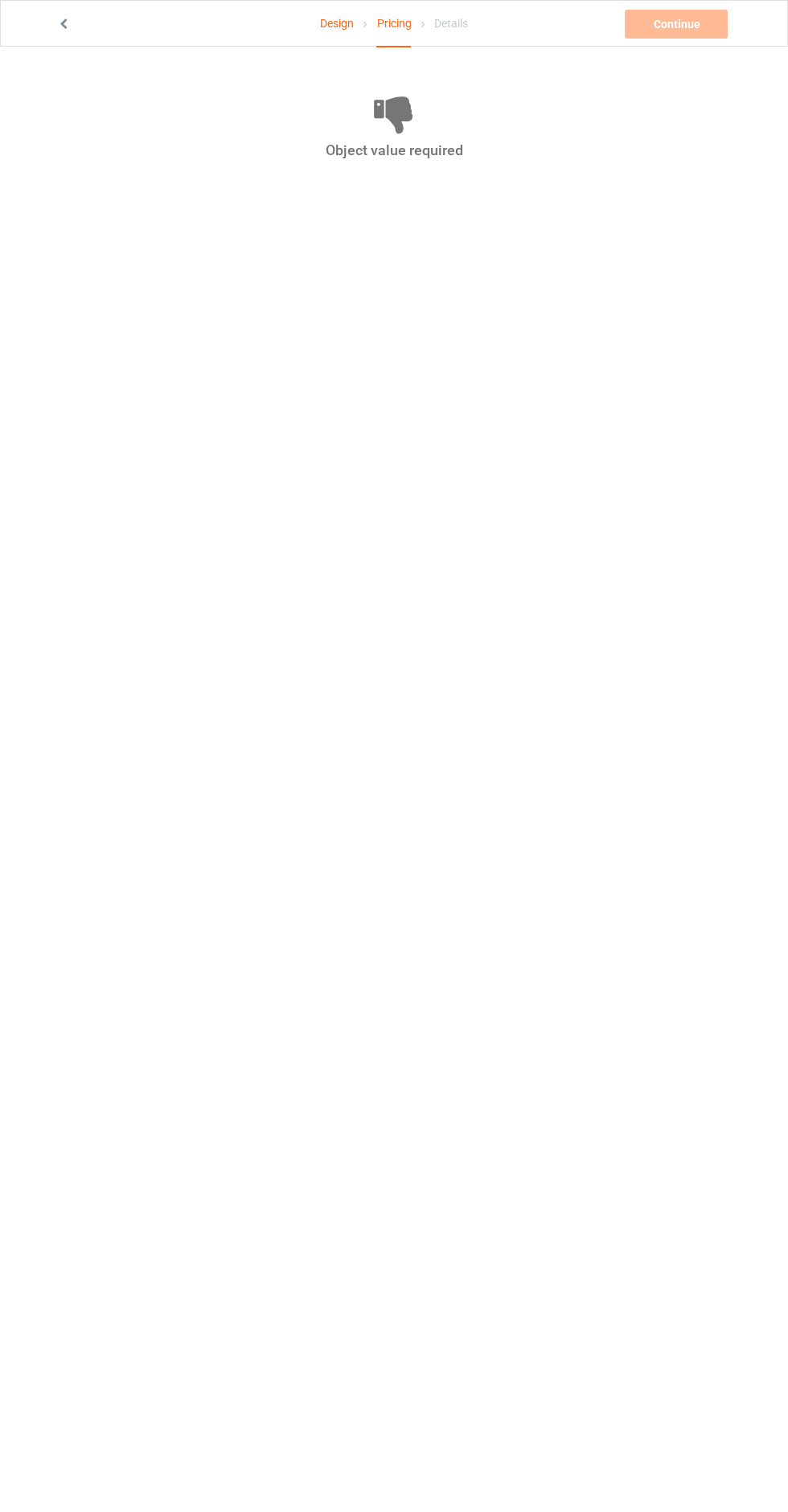
click at [339, 22] on link "Design" at bounding box center [337, 23] width 34 height 45
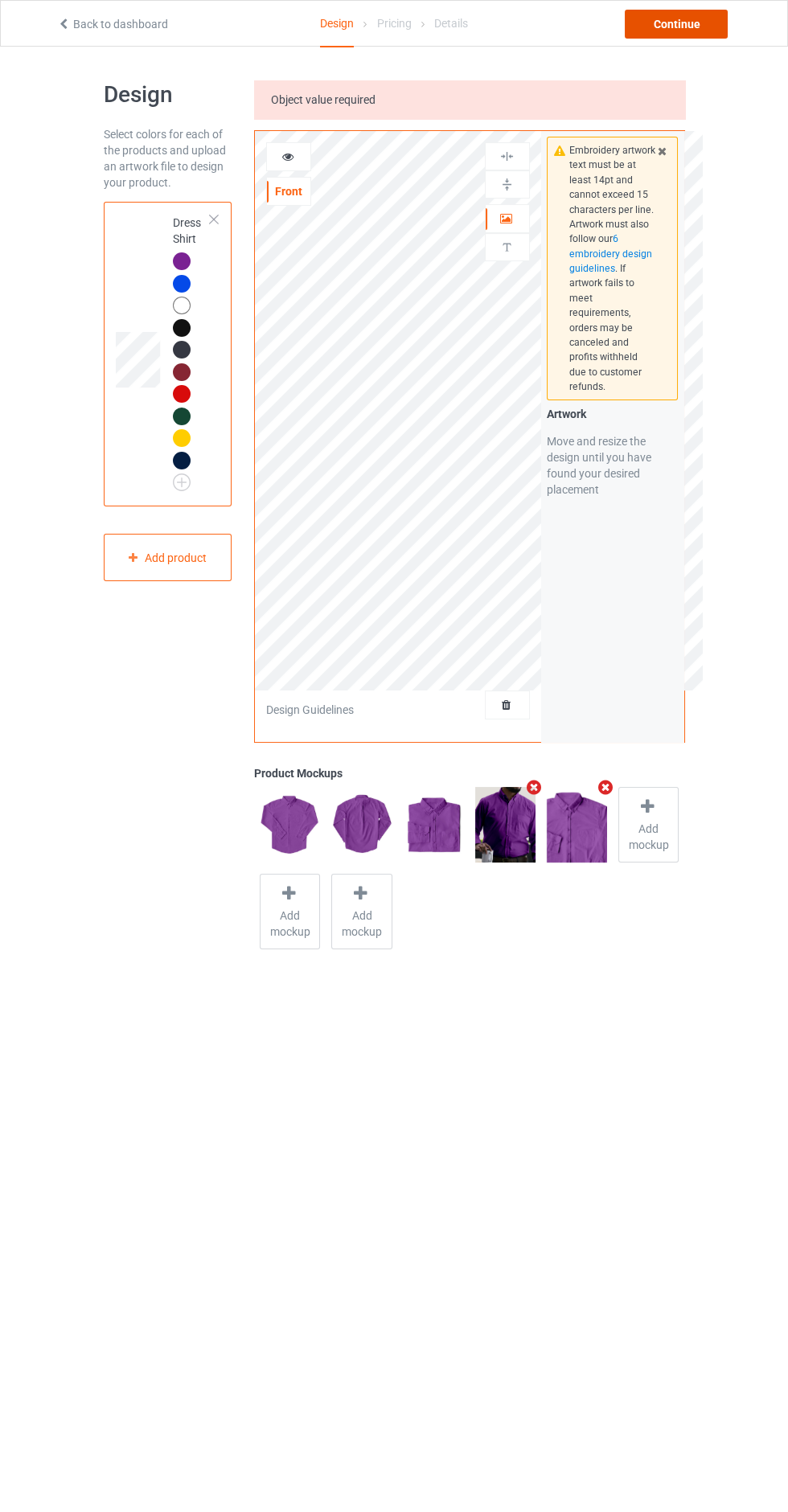
click at [705, 37] on div "Continue" at bounding box center [676, 24] width 103 height 29
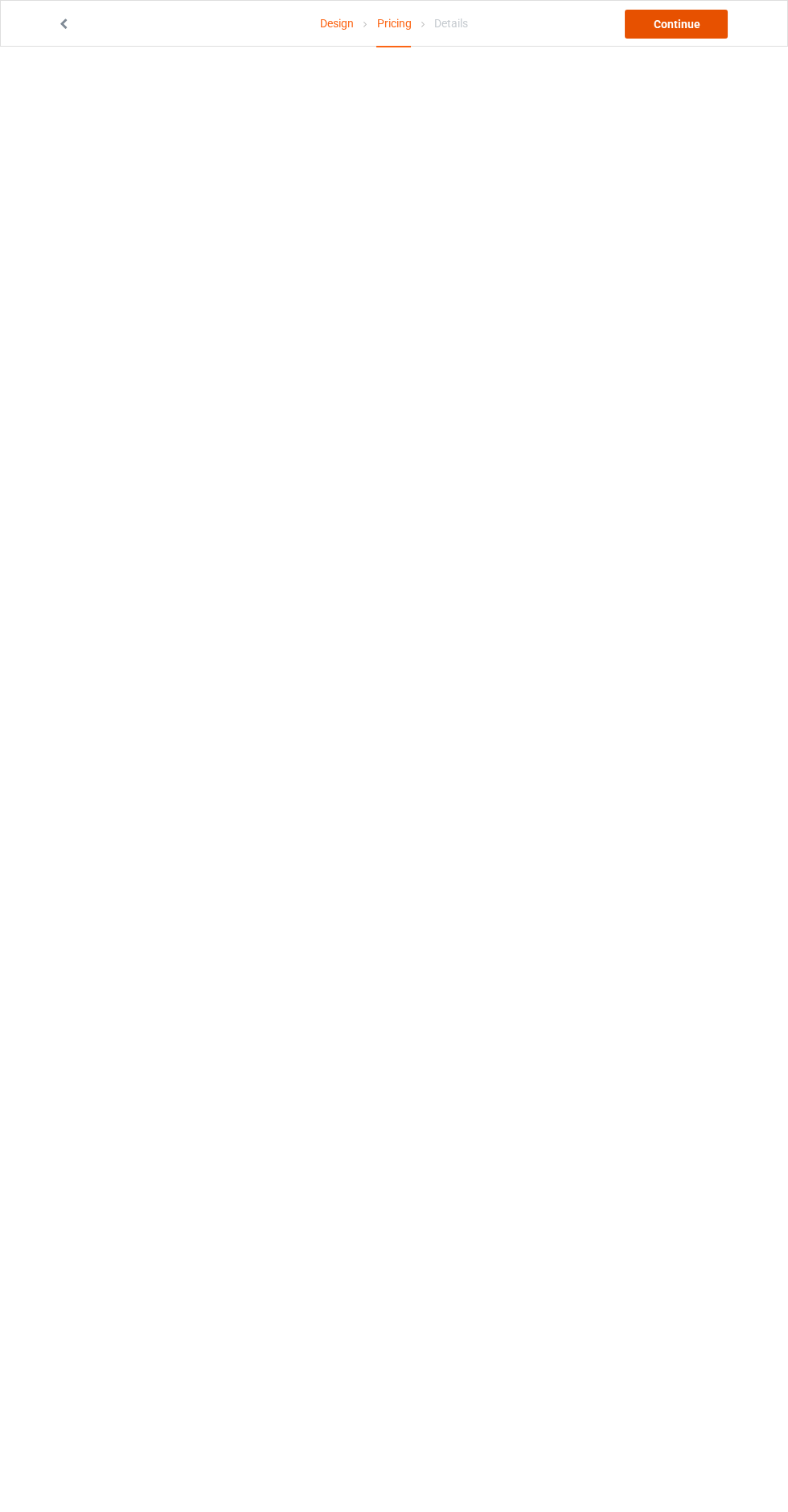
click at [723, 22] on link "Continue" at bounding box center [676, 24] width 103 height 29
click at [389, 16] on link "Pricing" at bounding box center [394, 23] width 35 height 45
click at [64, 23] on icon at bounding box center [64, 21] width 14 height 12
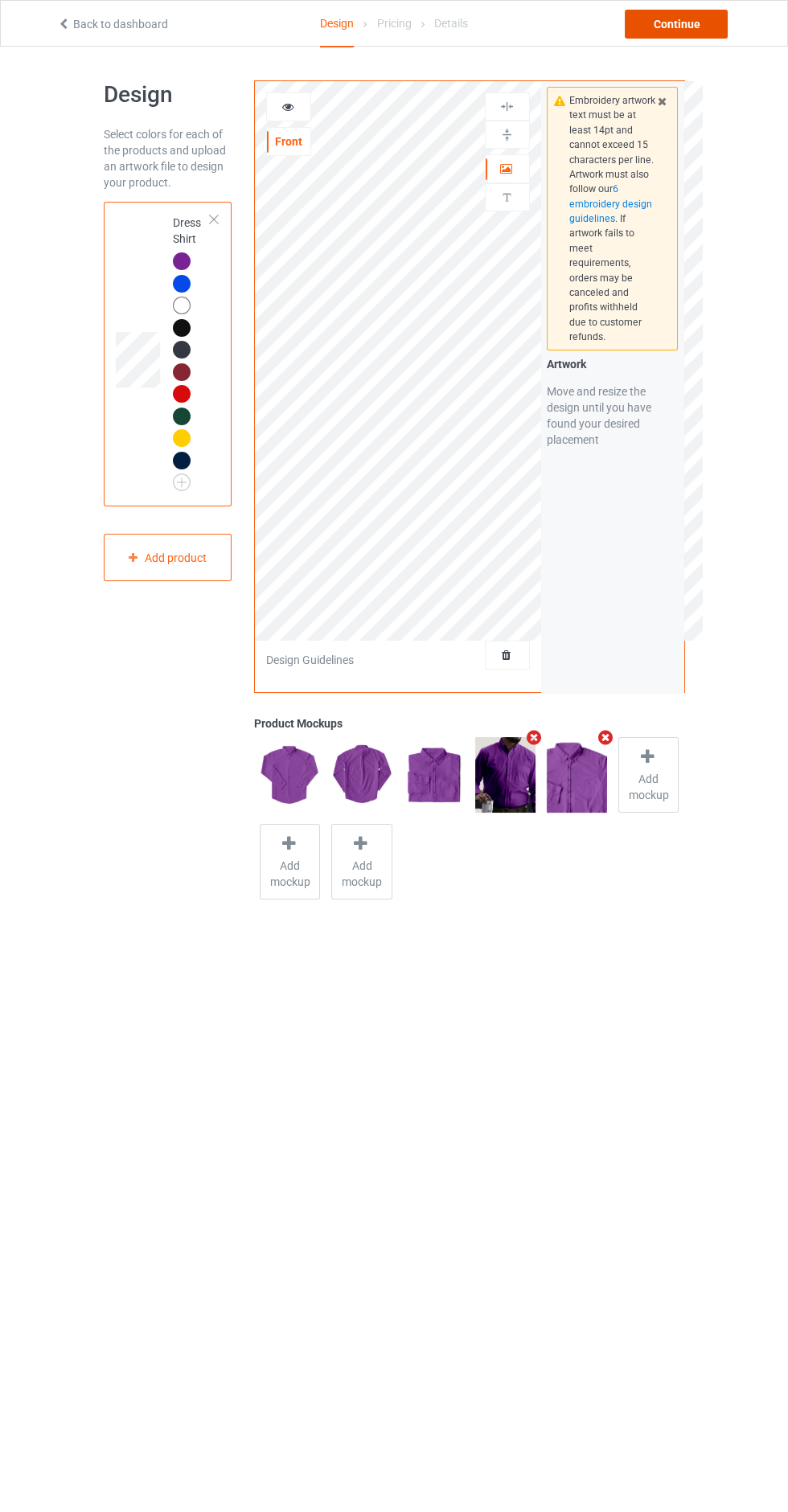
click at [693, 38] on div "Continue" at bounding box center [676, 24] width 103 height 29
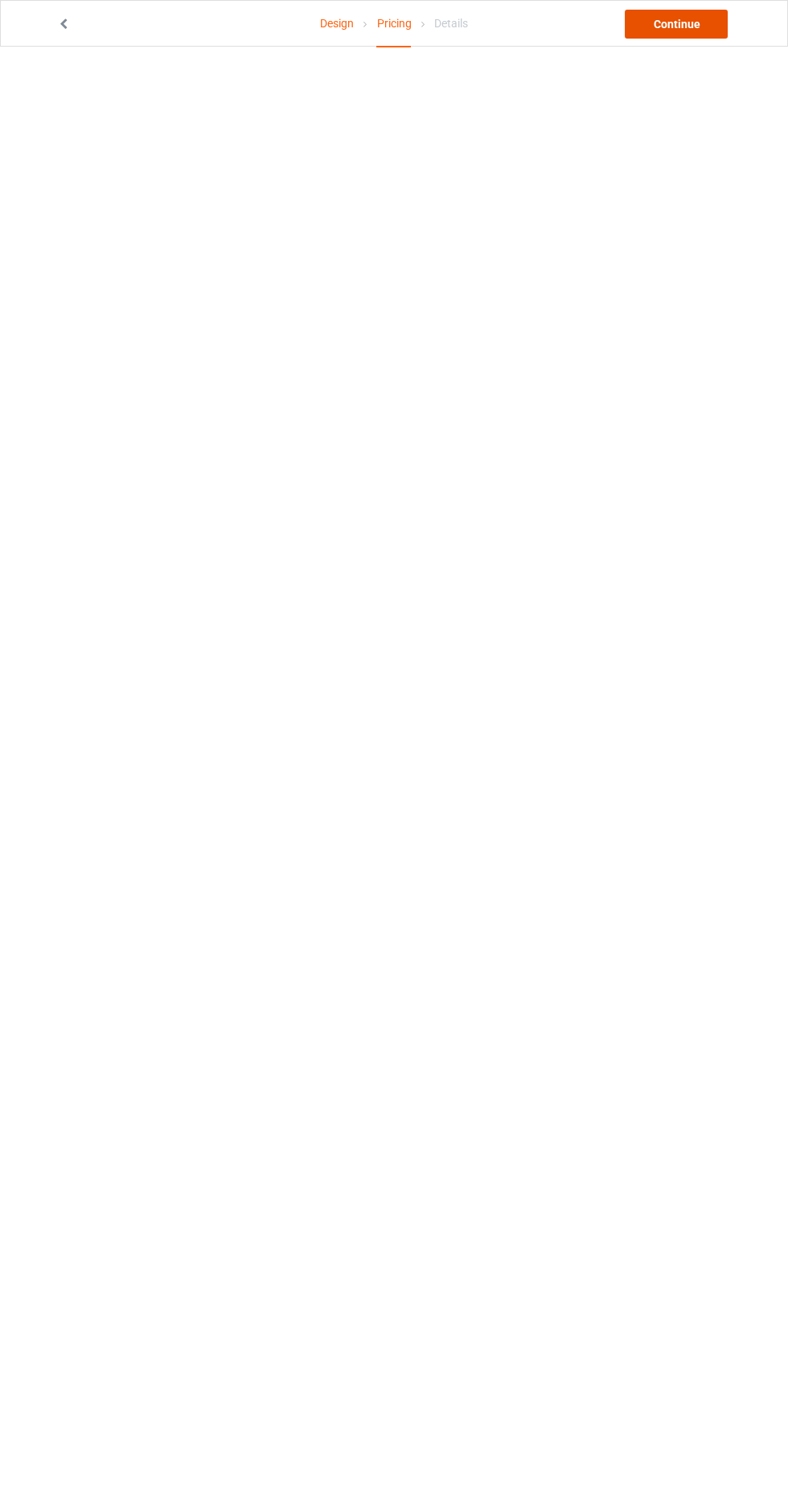
click at [659, 12] on link "Continue" at bounding box center [676, 24] width 103 height 29
click at [63, 21] on icon at bounding box center [64, 21] width 14 height 12
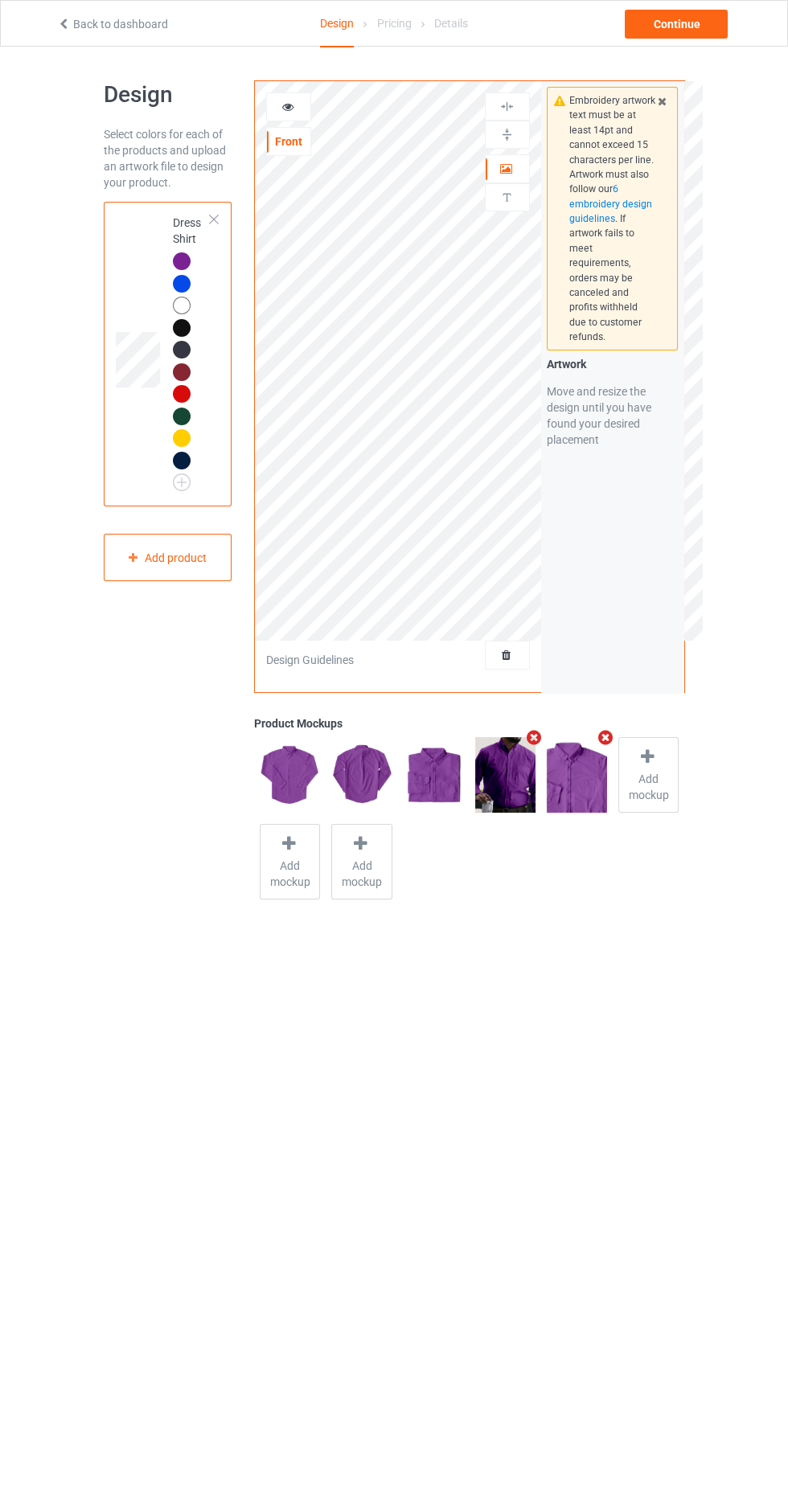
click at [82, 26] on link "Back to dashboard" at bounding box center [112, 24] width 111 height 13
click at [684, 21] on div "Continue" at bounding box center [676, 24] width 103 height 29
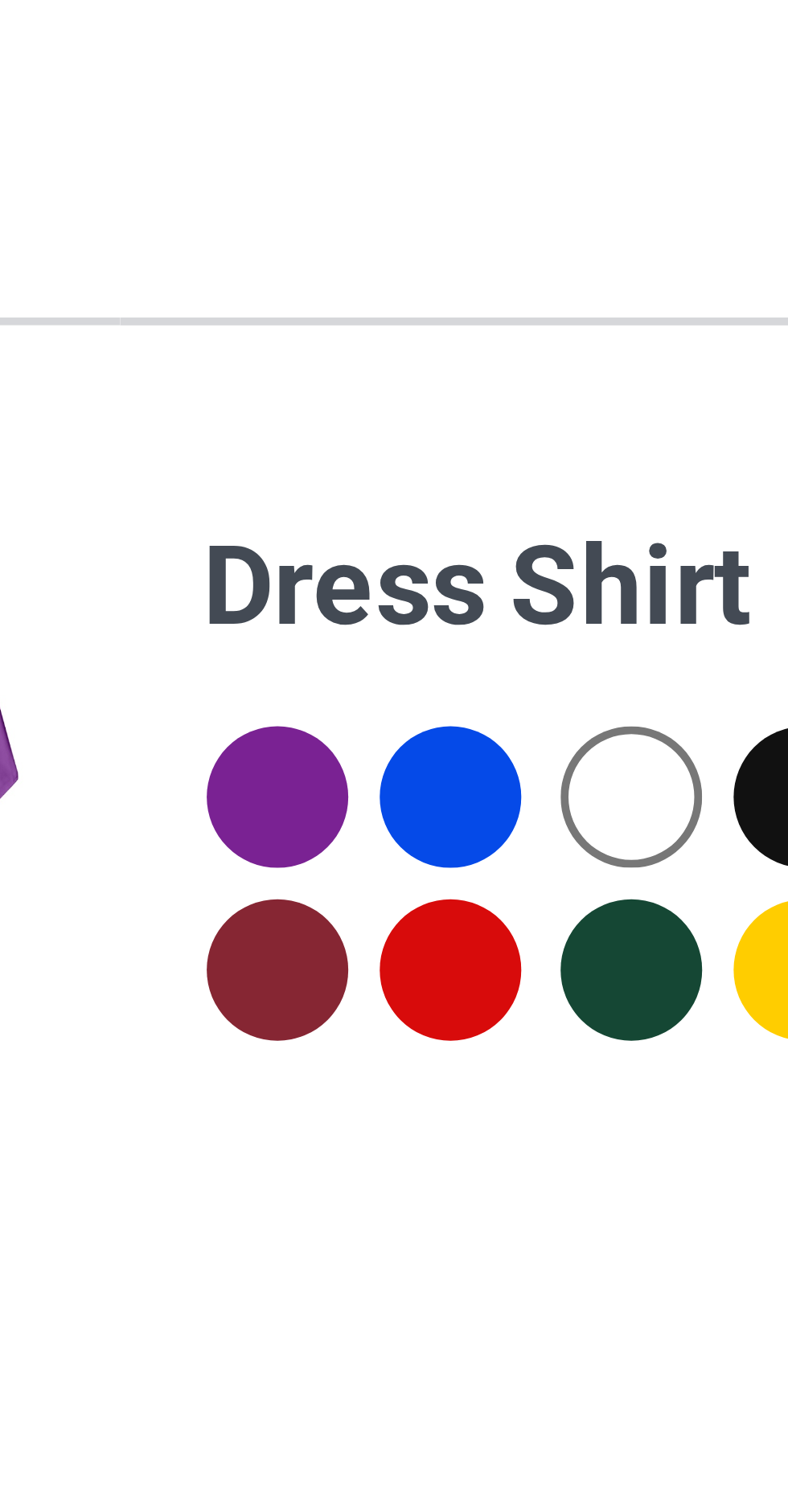
click at [201, 313] on div at bounding box center [204, 312] width 15 height 15
click at [202, 313] on div at bounding box center [204, 312] width 15 height 15
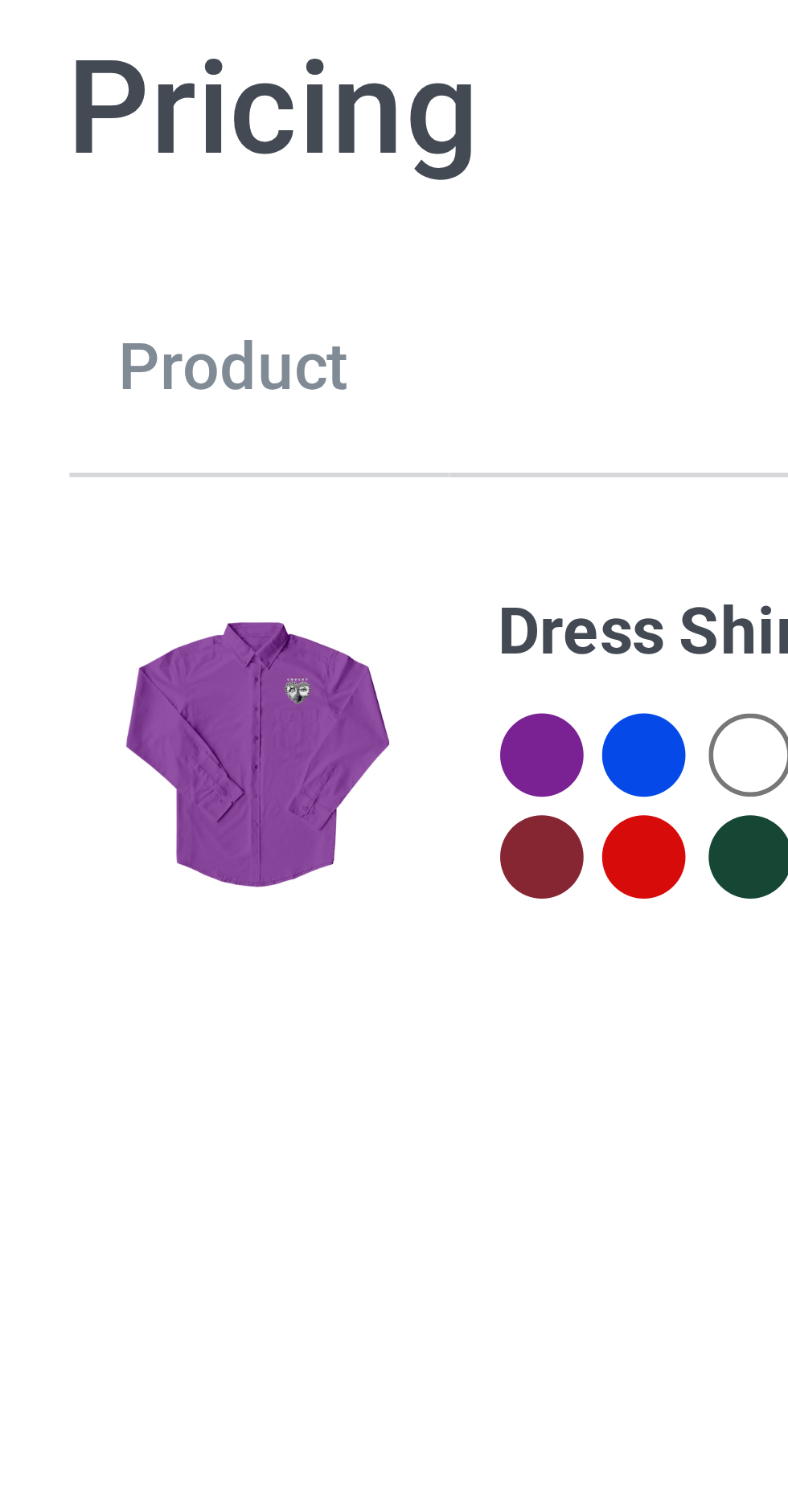
click at [197, 312] on div at bounding box center [204, 312] width 15 height 15
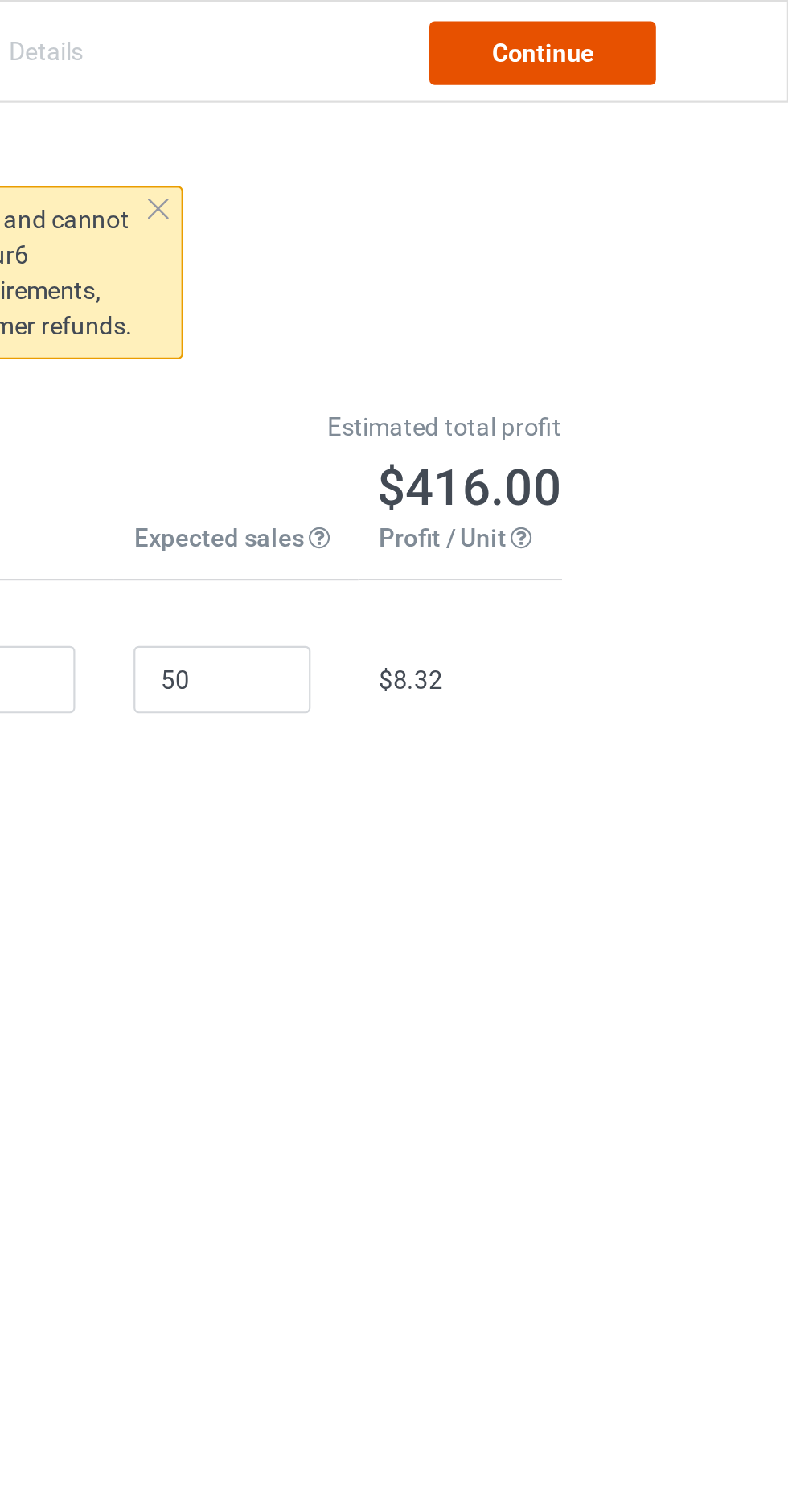
click at [696, 19] on link "Continue" at bounding box center [676, 24] width 103 height 29
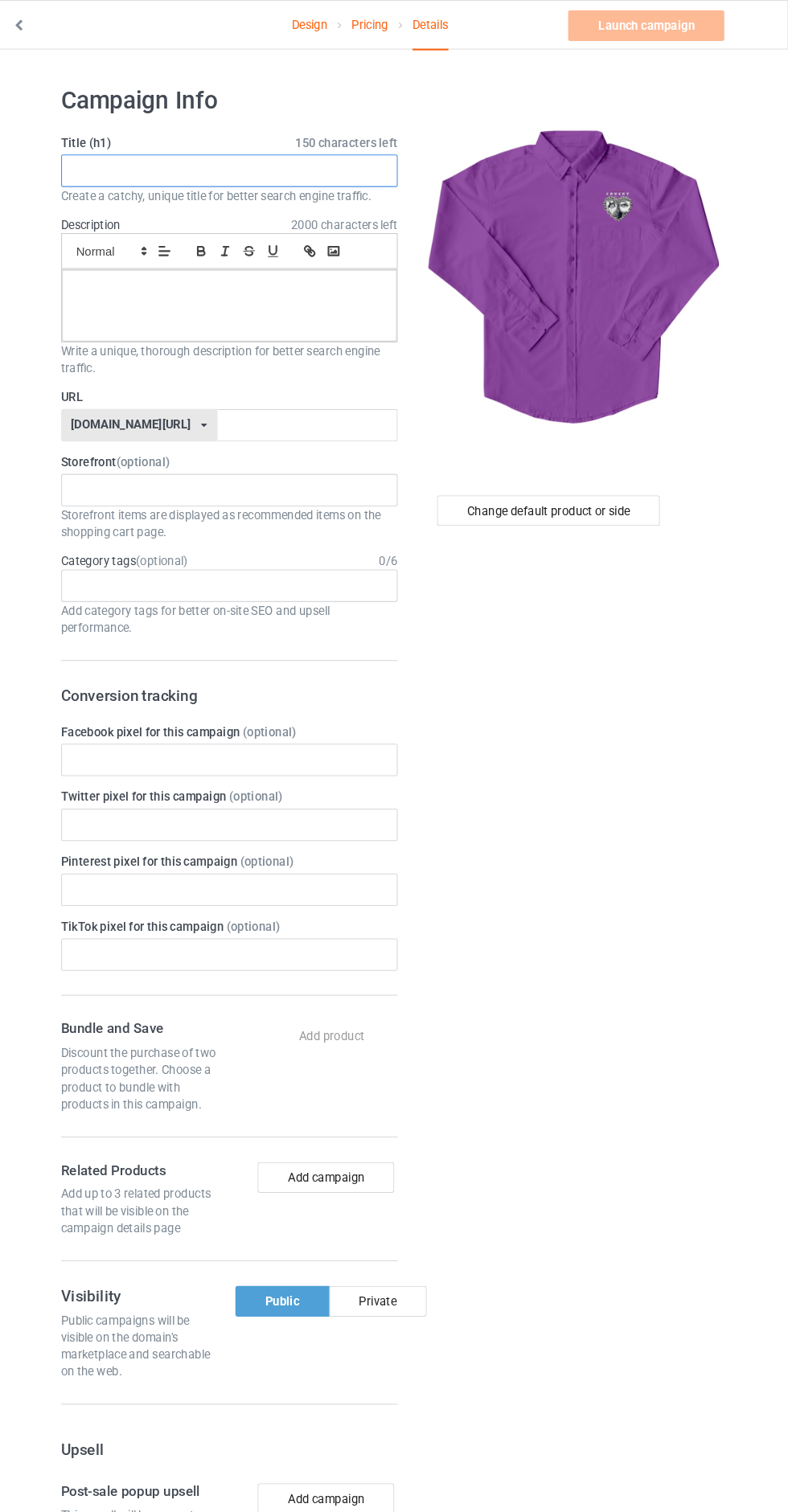
click at [342, 153] on input "text" at bounding box center [262, 160] width 317 height 31
type input "Shirt link"
click at [362, 286] on div at bounding box center [262, 288] width 315 height 68
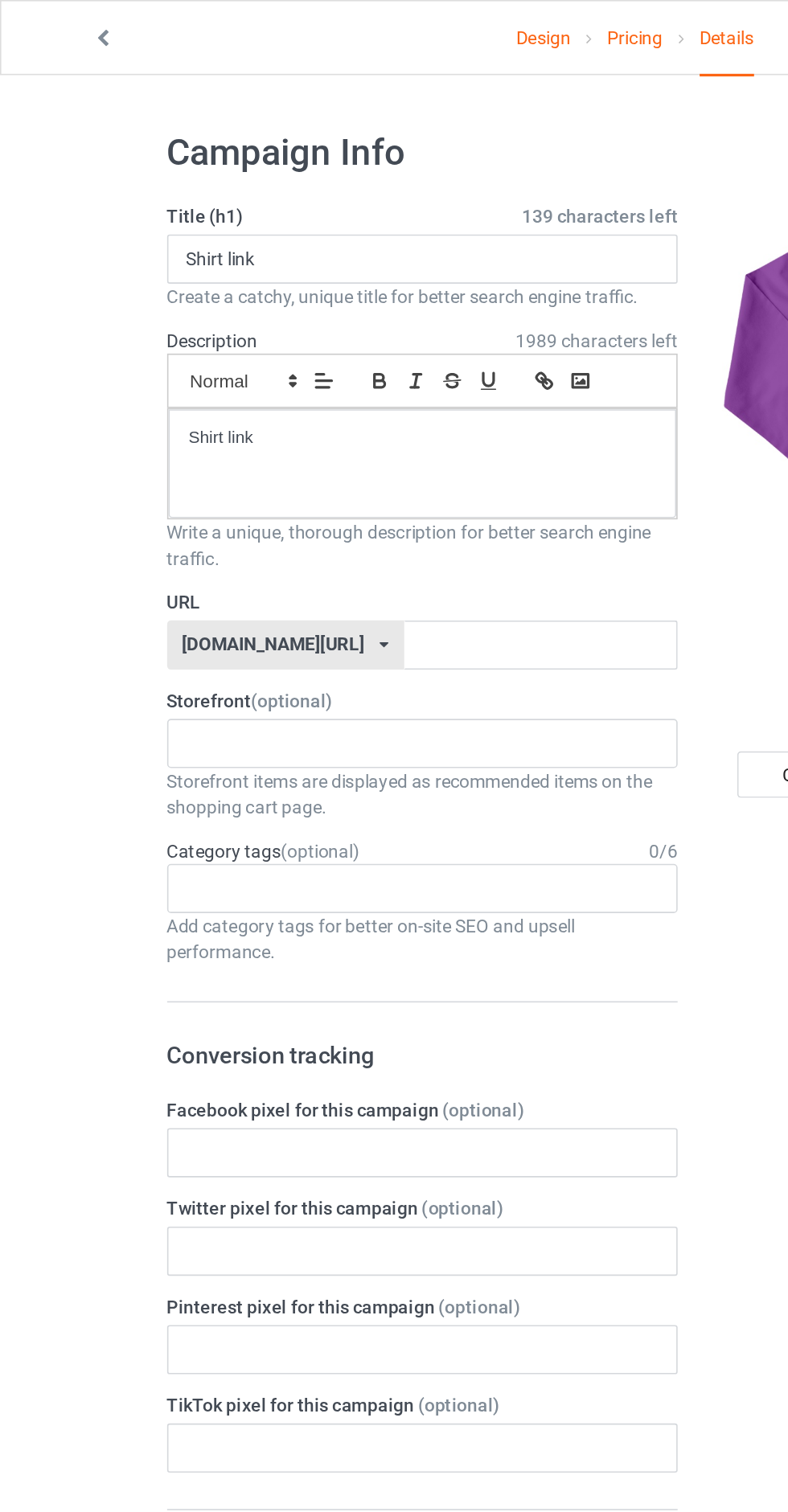
click at [328, 377] on label "URL" at bounding box center [262, 373] width 317 height 16
click at [310, 404] on input "text" at bounding box center [336, 400] width 170 height 31
type input "Xhgxxhxh"
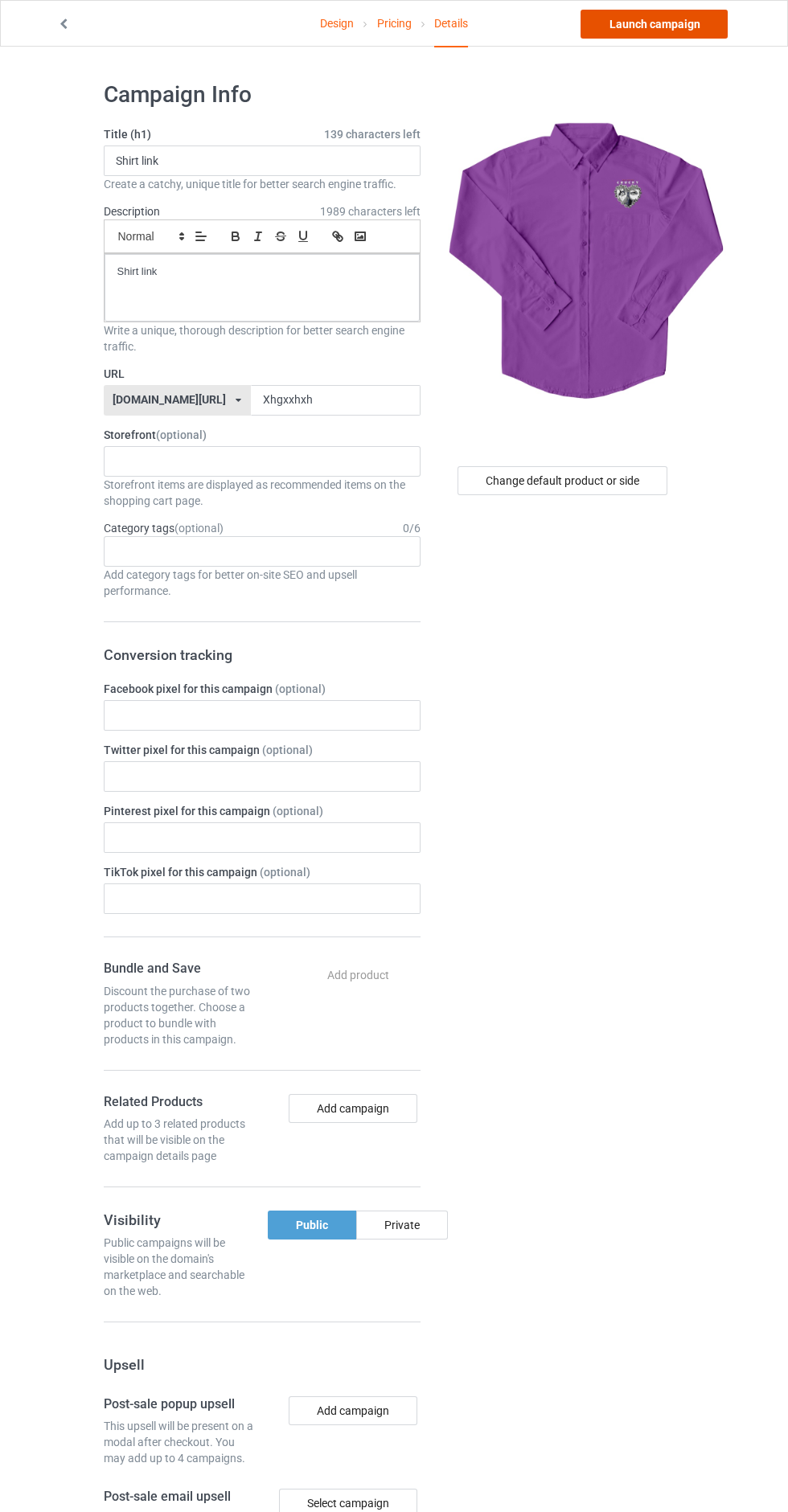
click at [698, 37] on link "Launch campaign" at bounding box center [654, 24] width 147 height 29
